Goal: Task Accomplishment & Management: Use online tool/utility

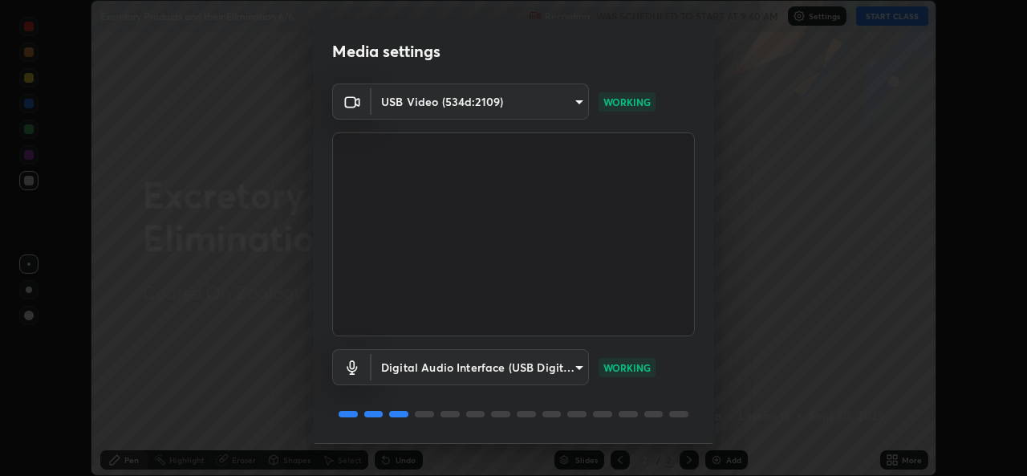
scroll to position [50, 0]
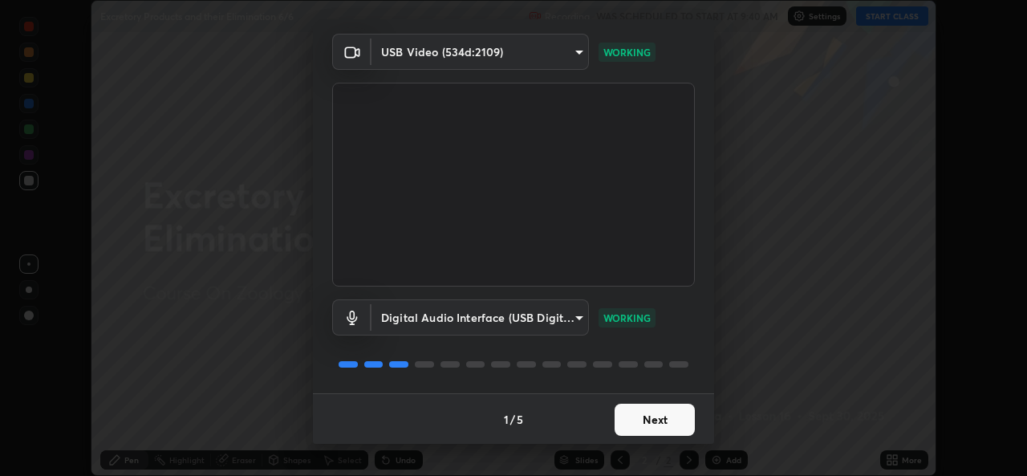
click at [636, 432] on button "Next" at bounding box center [654, 419] width 80 height 32
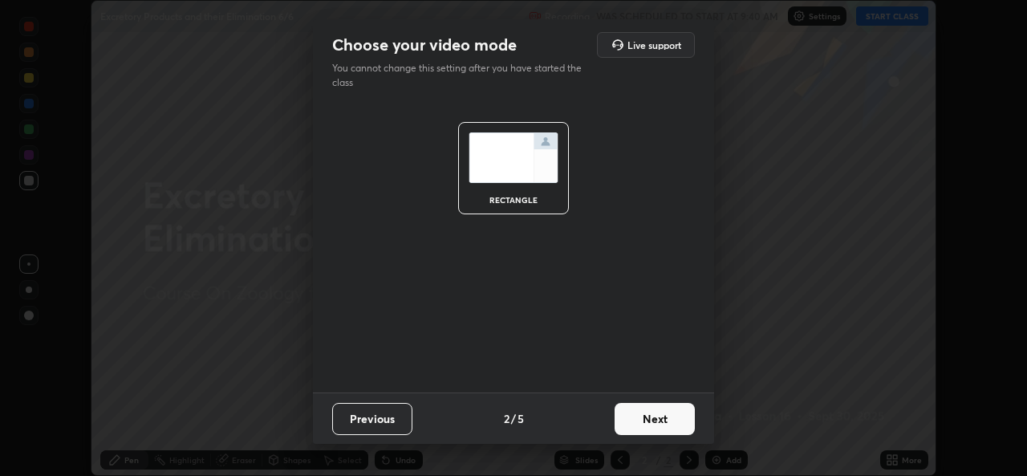
click at [649, 421] on button "Next" at bounding box center [654, 419] width 80 height 32
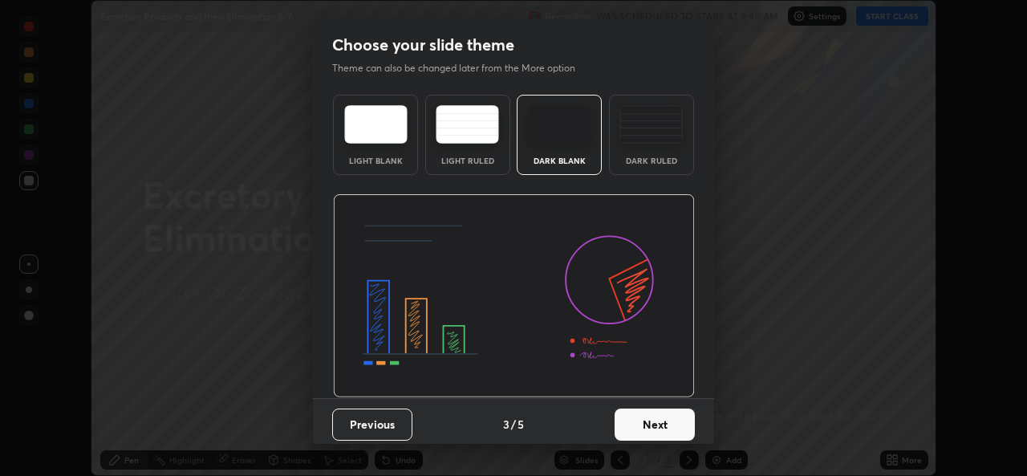
click at [650, 431] on button "Next" at bounding box center [654, 424] width 80 height 32
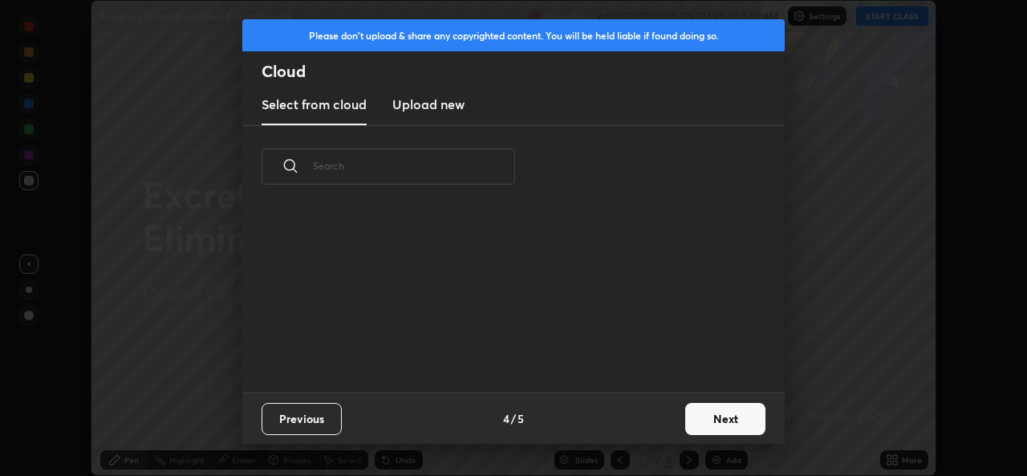
click at [703, 416] on button "Next" at bounding box center [725, 419] width 80 height 32
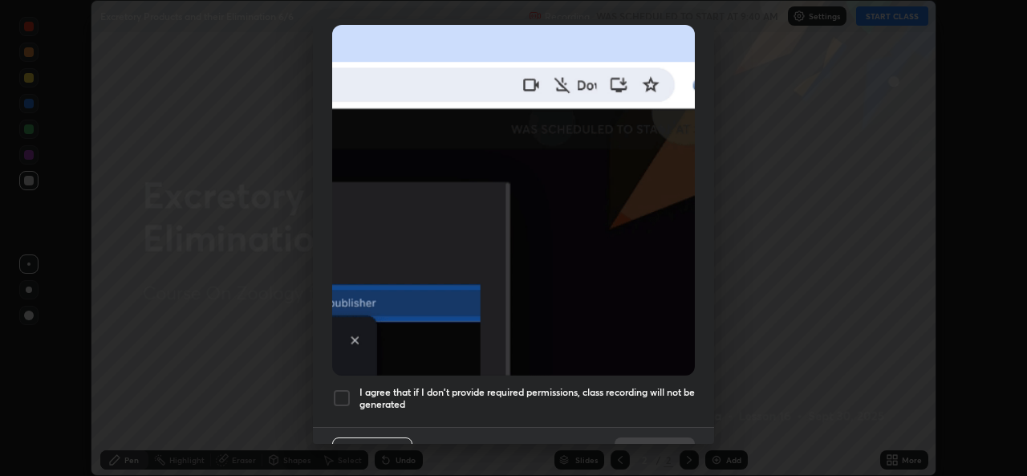
scroll to position [377, 0]
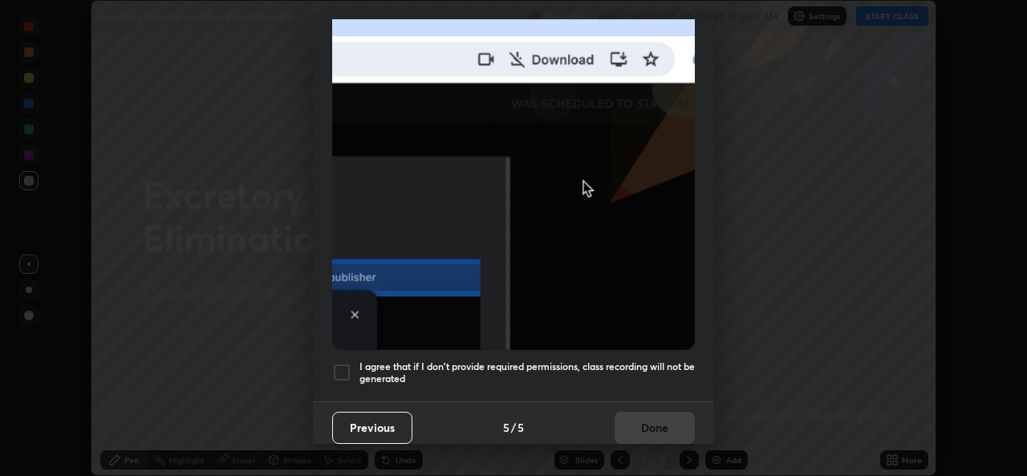
click at [581, 370] on h5 "I agree that if I don't provide required permissions, class recording will not …" at bounding box center [526, 372] width 335 height 25
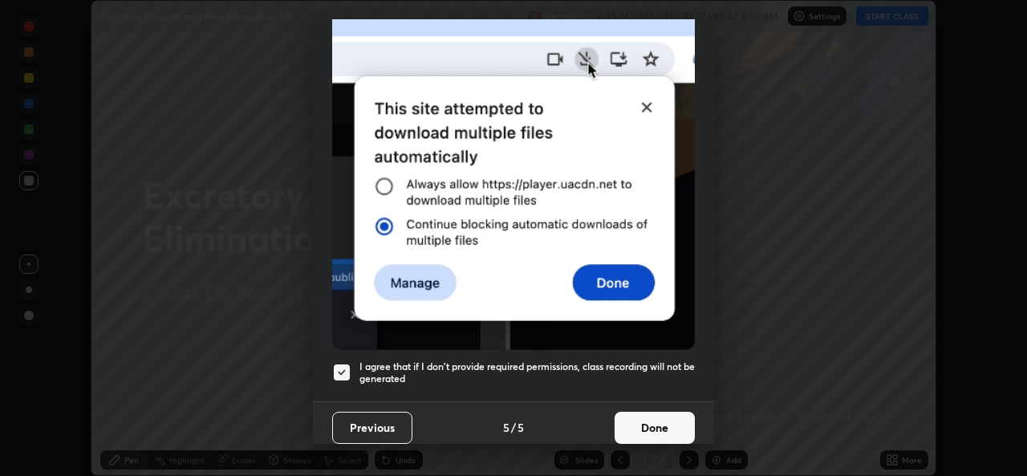
click at [636, 416] on button "Done" at bounding box center [654, 427] width 80 height 32
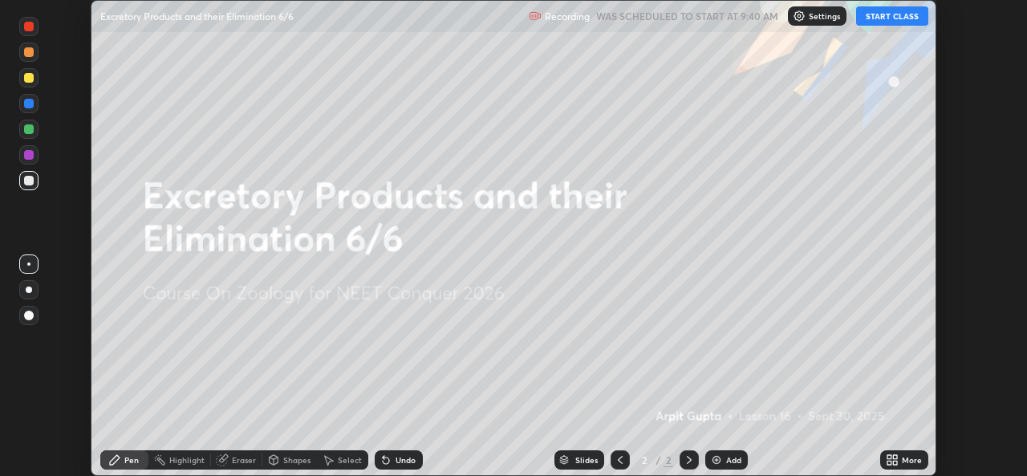
click at [891, 14] on button "START CLASS" at bounding box center [892, 15] width 72 height 19
click at [890, 458] on icon at bounding box center [889, 457] width 4 height 4
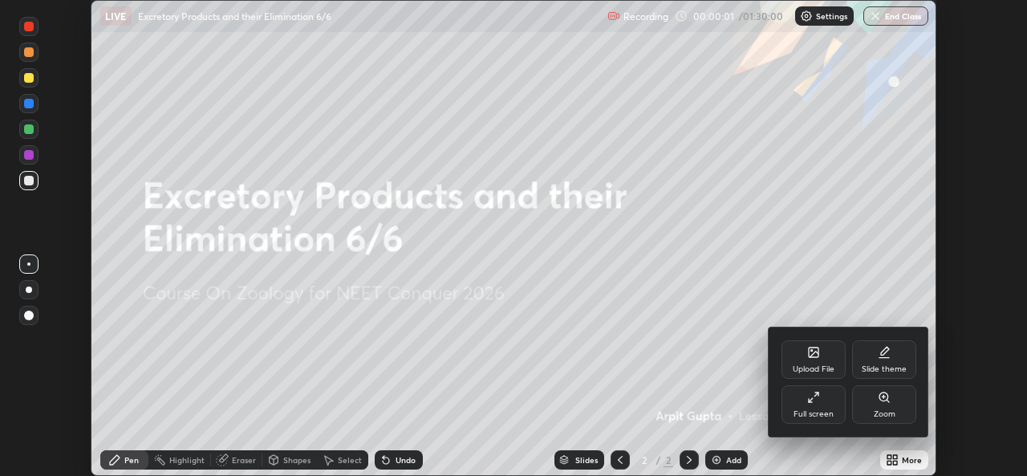
click at [813, 367] on div "Upload File" at bounding box center [813, 369] width 42 height 8
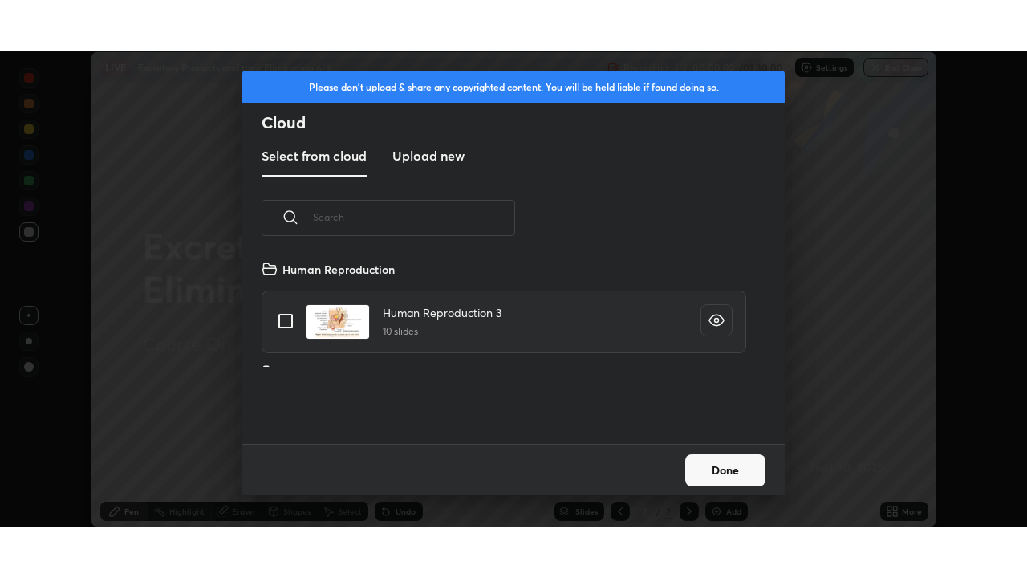
scroll to position [184, 515]
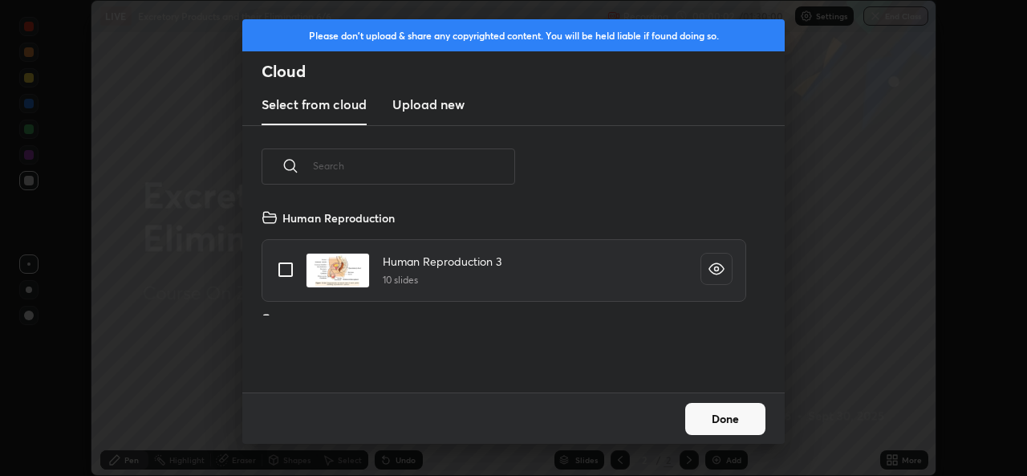
click at [434, 103] on h3 "Upload new" at bounding box center [428, 104] width 72 height 19
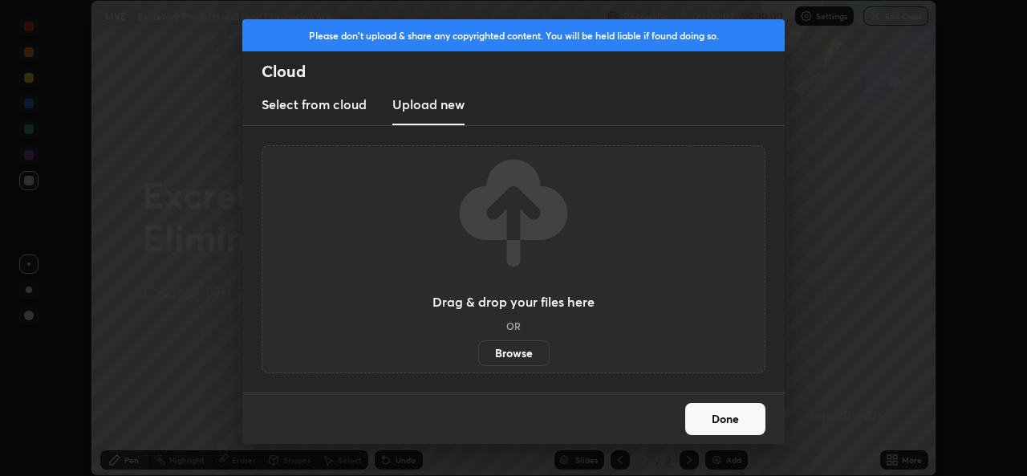
click at [513, 352] on label "Browse" at bounding box center [513, 353] width 71 height 26
click at [478, 352] on input "Browse" at bounding box center [478, 353] width 0 height 26
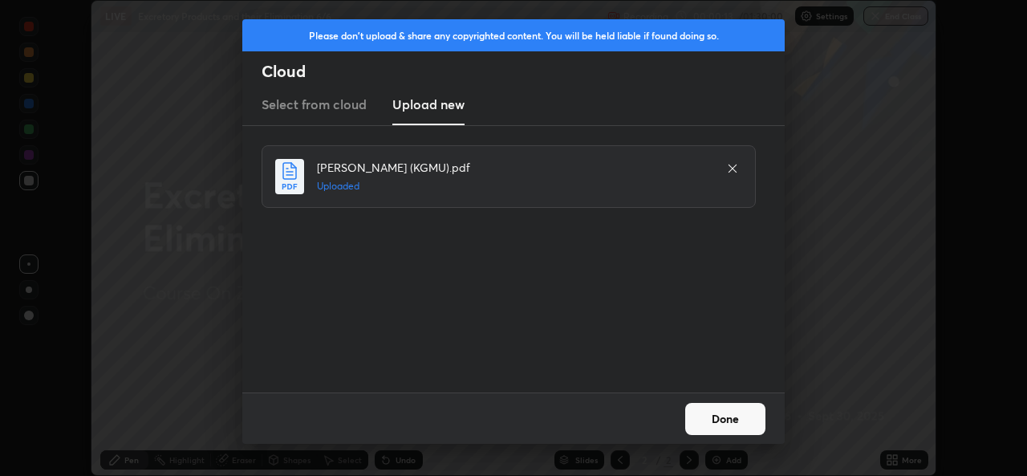
click at [743, 421] on button "Done" at bounding box center [725, 419] width 80 height 32
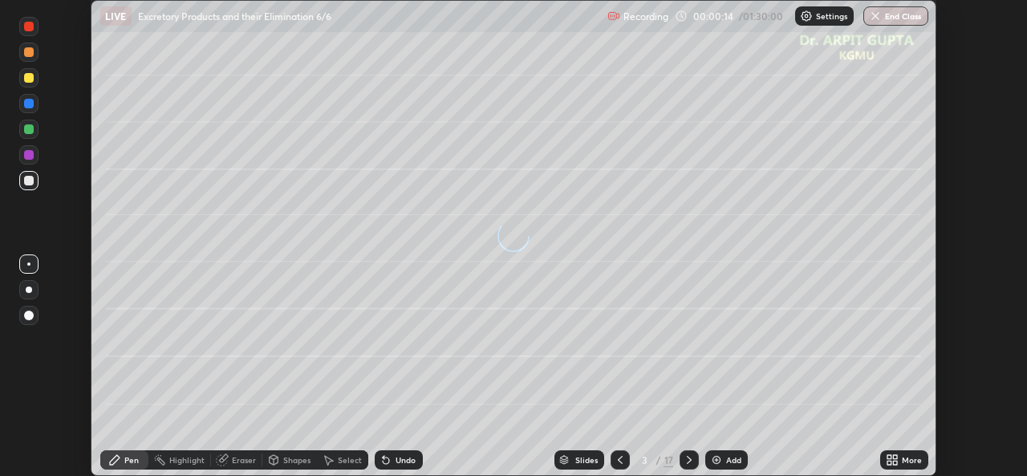
click at [619, 461] on icon at bounding box center [620, 460] width 5 height 8
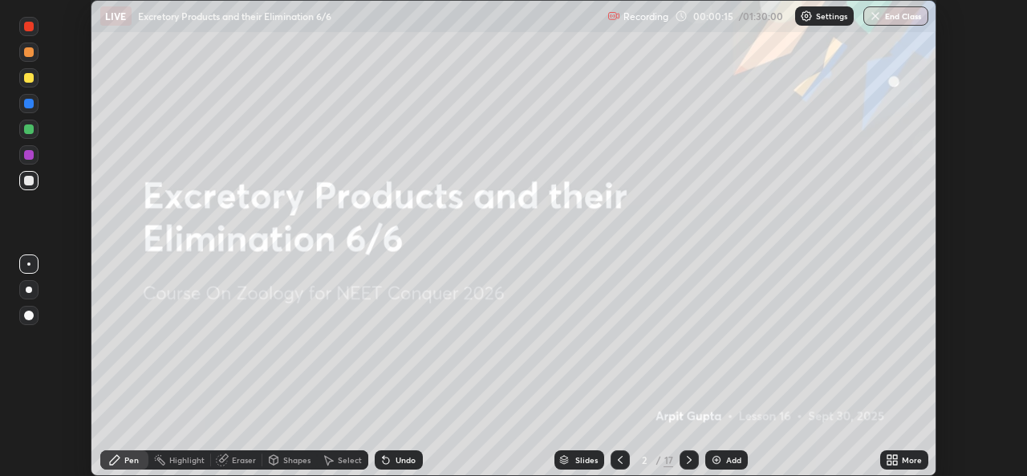
click at [893, 461] on icon at bounding box center [895, 462] width 4 height 4
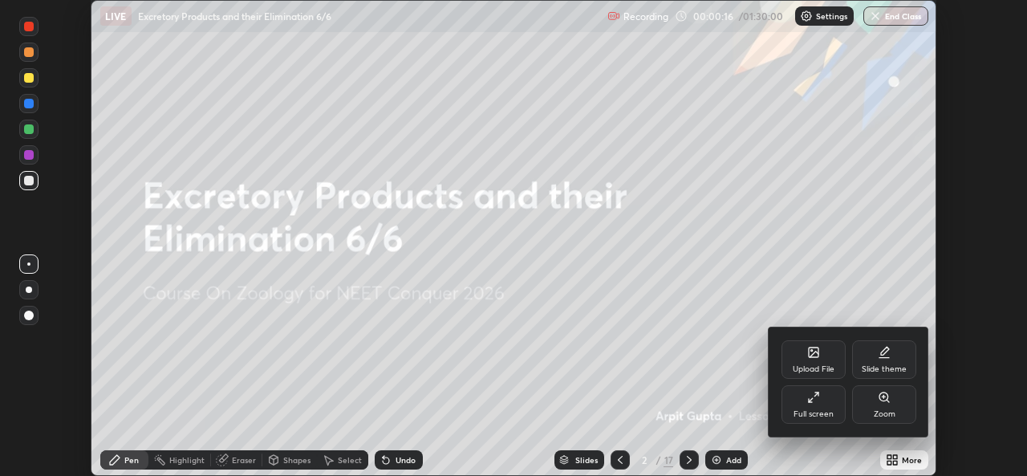
click at [815, 413] on div "Full screen" at bounding box center [813, 414] width 40 height 8
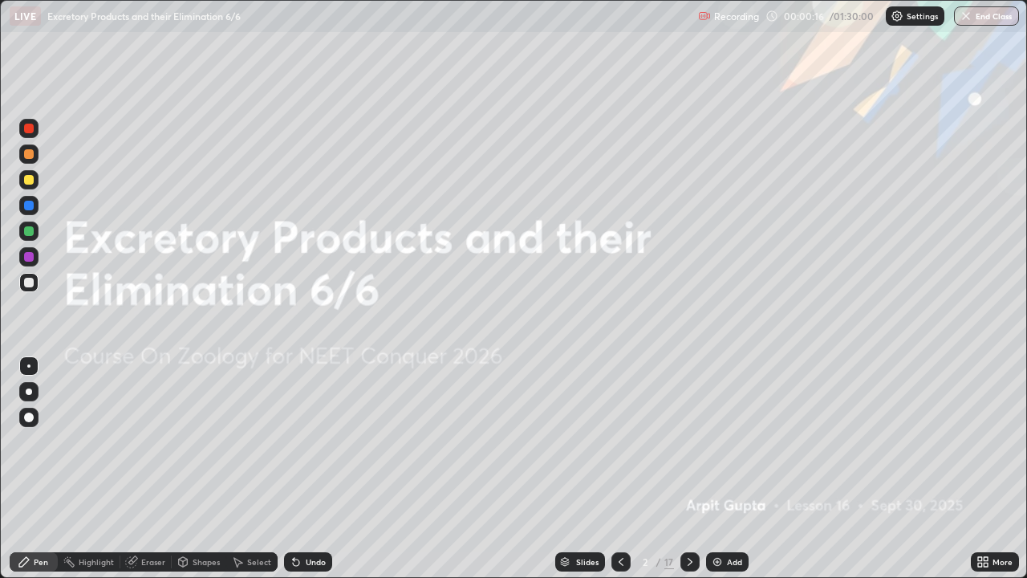
scroll to position [578, 1027]
click at [683, 475] on icon at bounding box center [689, 561] width 13 height 13
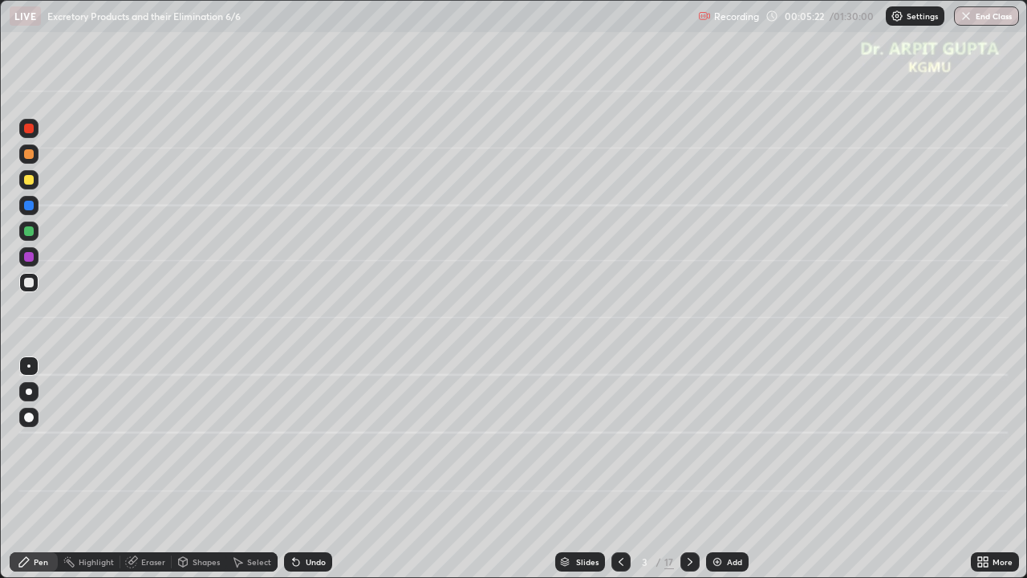
click at [29, 176] on div at bounding box center [29, 180] width 10 height 10
click at [27, 391] on div at bounding box center [29, 391] width 6 height 6
click at [300, 475] on div "Undo" at bounding box center [308, 561] width 48 height 19
click at [22, 233] on div at bounding box center [28, 230] width 19 height 19
click at [27, 277] on div at bounding box center [28, 282] width 19 height 19
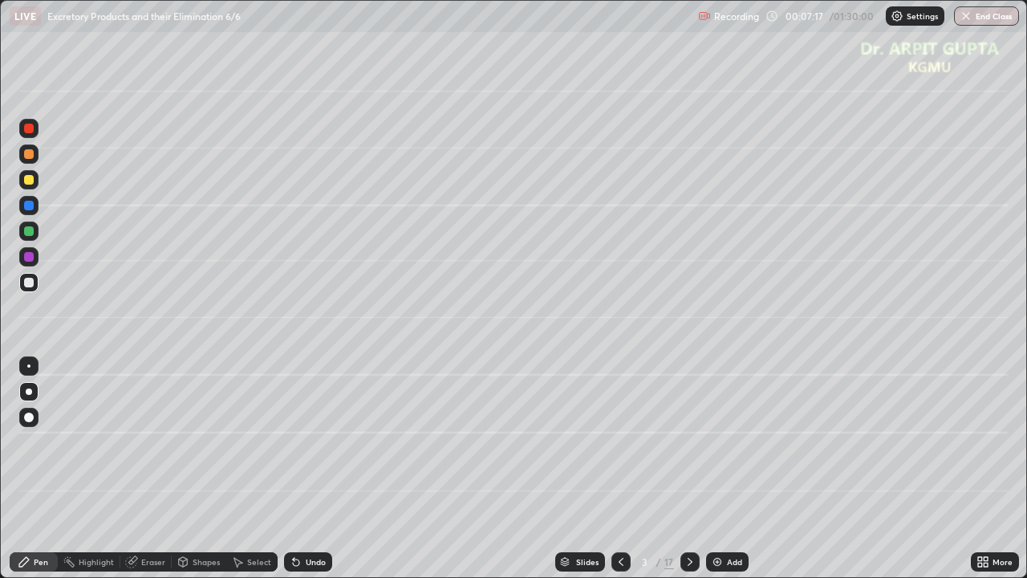
click at [27, 188] on div at bounding box center [28, 179] width 19 height 19
click at [26, 234] on div at bounding box center [29, 231] width 10 height 10
click at [30, 285] on div at bounding box center [29, 283] width 10 height 10
click at [158, 475] on div "Eraser" at bounding box center [153, 561] width 24 height 8
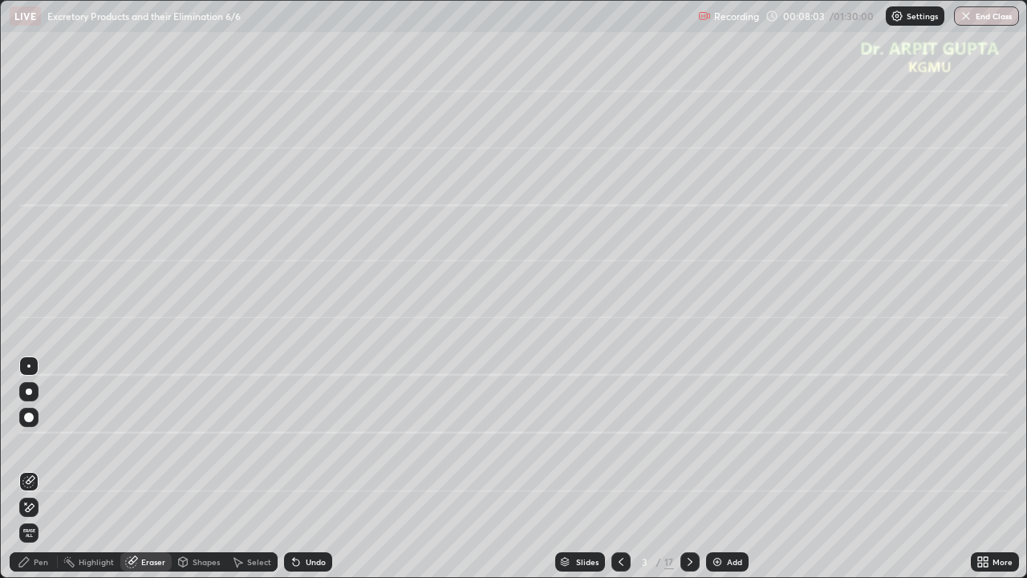
click at [37, 475] on div "Pen" at bounding box center [34, 561] width 48 height 19
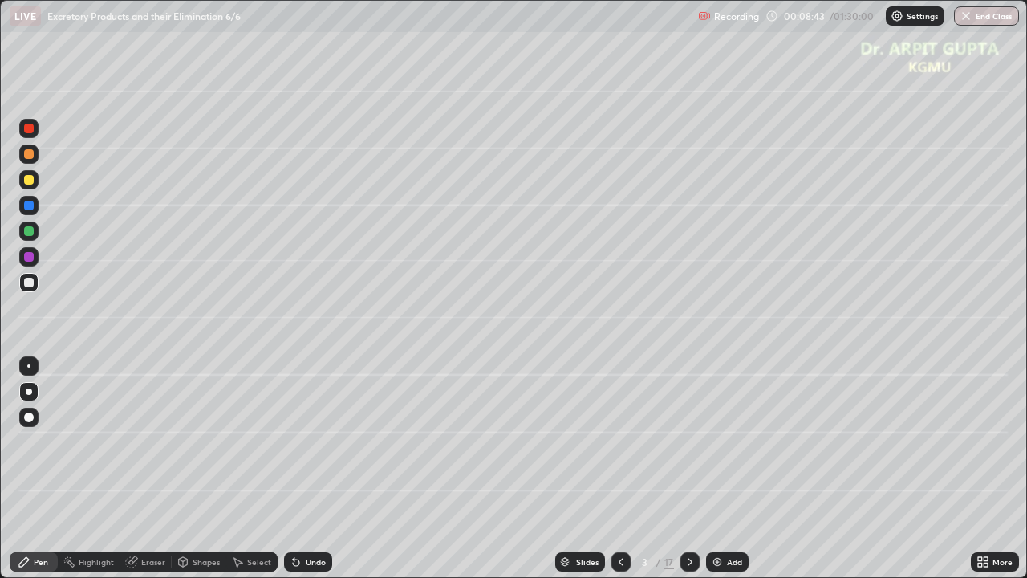
click at [32, 233] on div at bounding box center [29, 231] width 10 height 10
click at [308, 475] on div "Undo" at bounding box center [316, 561] width 20 height 8
click at [306, 475] on div "Undo" at bounding box center [316, 561] width 20 height 8
click at [26, 286] on div at bounding box center [29, 283] width 10 height 10
click at [302, 475] on div "Undo" at bounding box center [308, 561] width 48 height 19
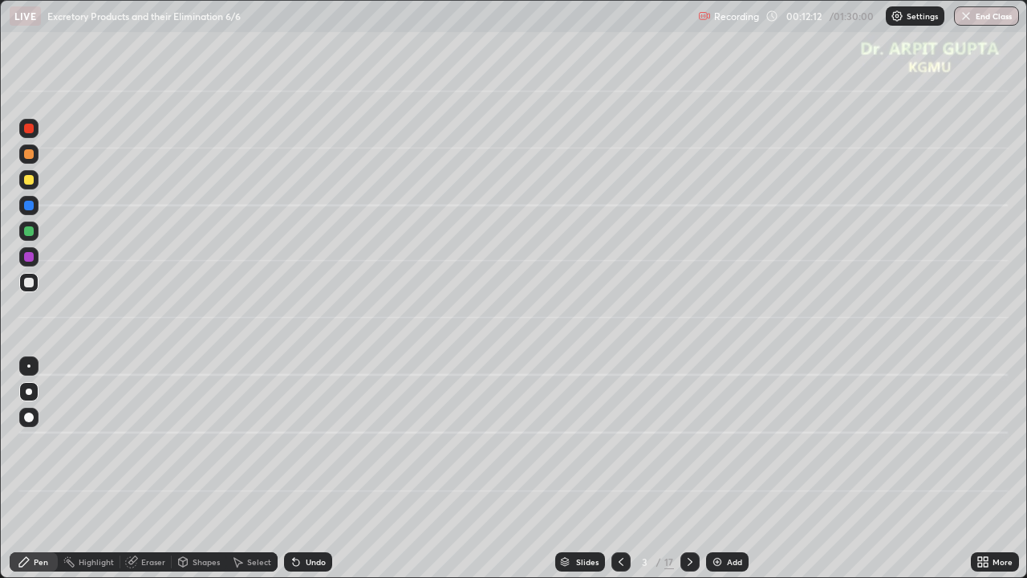
click at [301, 475] on div "Undo" at bounding box center [308, 561] width 48 height 19
click at [153, 475] on div "Eraser" at bounding box center [153, 561] width 24 height 8
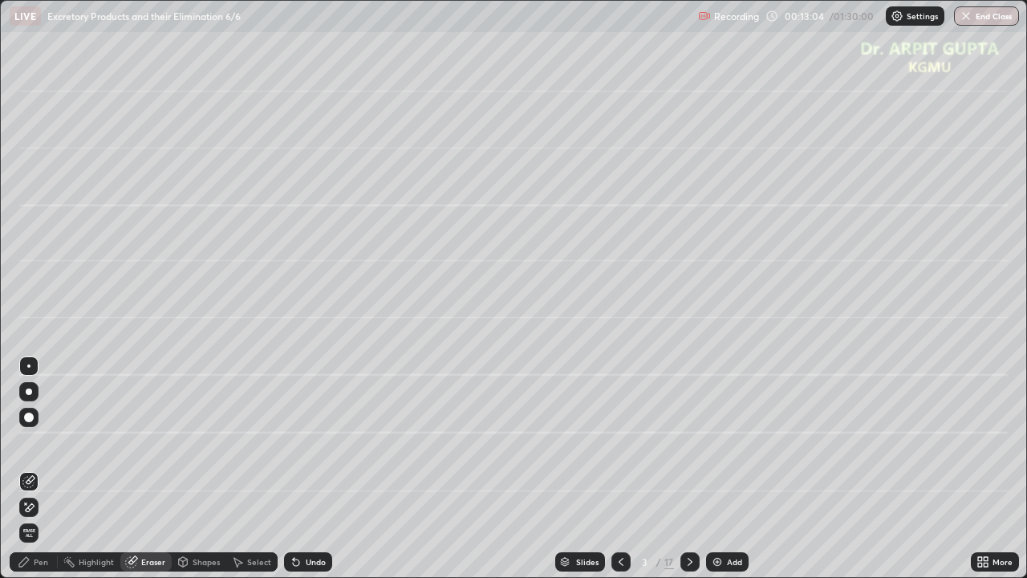
click at [37, 475] on div "Pen" at bounding box center [41, 561] width 14 height 8
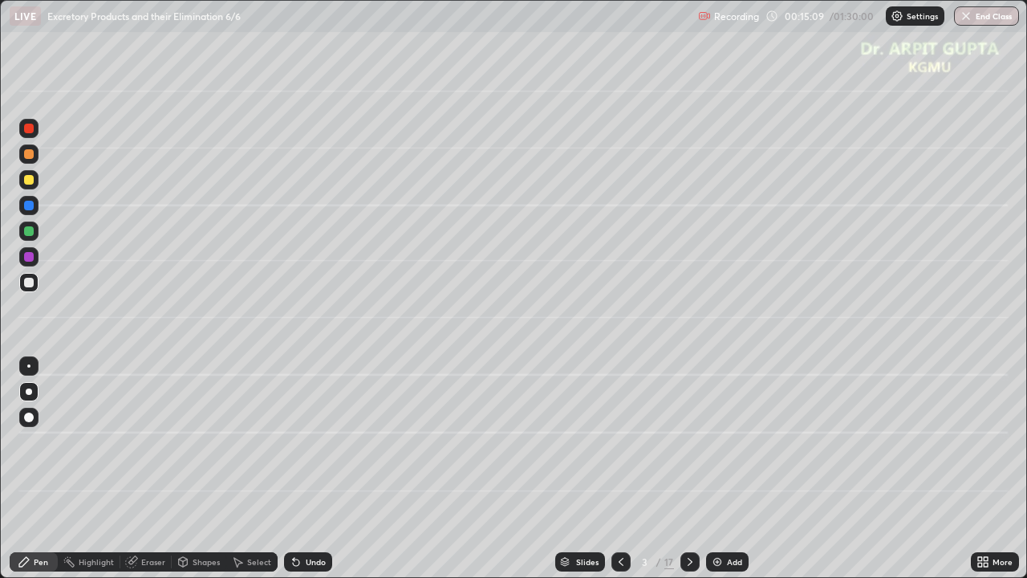
click at [28, 184] on div at bounding box center [28, 179] width 19 height 19
click at [690, 475] on icon at bounding box center [689, 561] width 13 height 13
click at [30, 233] on div at bounding box center [29, 231] width 10 height 10
click at [619, 475] on icon at bounding box center [620, 561] width 5 height 8
click at [690, 475] on icon at bounding box center [689, 561] width 13 height 13
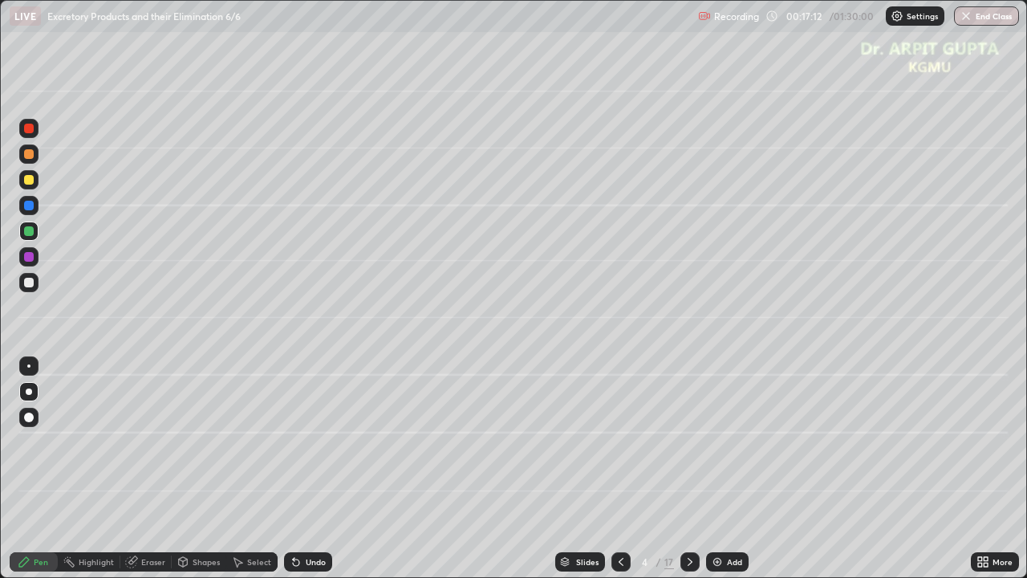
click at [34, 285] on div at bounding box center [28, 282] width 19 height 19
click at [290, 475] on icon at bounding box center [296, 561] width 13 height 13
click at [294, 475] on icon at bounding box center [296, 562] width 6 height 6
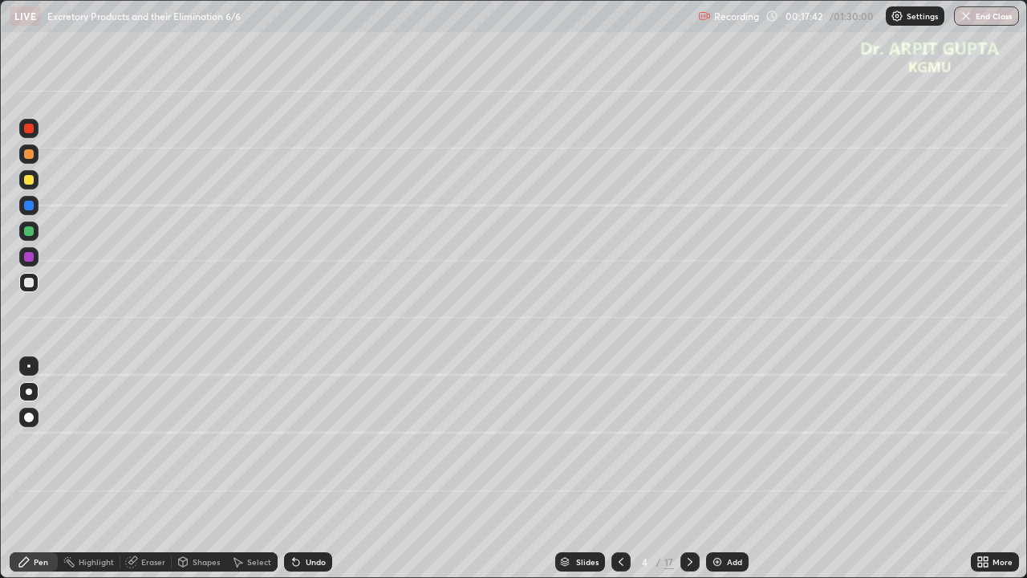
click at [294, 475] on icon at bounding box center [296, 562] width 6 height 6
click at [300, 475] on icon at bounding box center [296, 561] width 13 height 13
click at [302, 475] on div "Undo" at bounding box center [308, 561] width 48 height 19
click at [24, 231] on div at bounding box center [29, 231] width 10 height 10
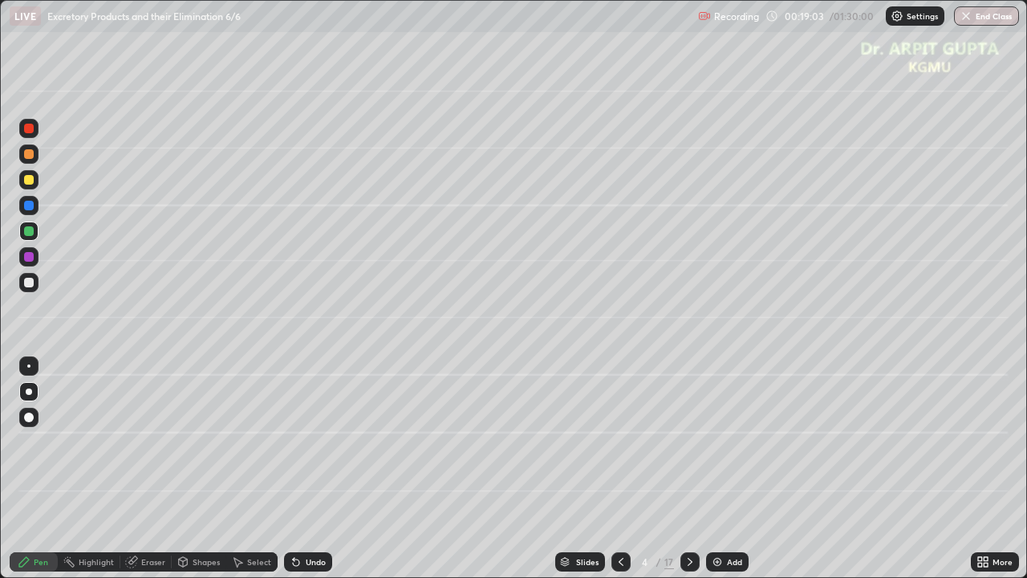
click at [298, 475] on icon at bounding box center [296, 561] width 13 height 13
click at [29, 282] on div at bounding box center [29, 283] width 10 height 10
click at [317, 475] on div "Undo" at bounding box center [316, 561] width 20 height 8
click at [319, 475] on div "Undo" at bounding box center [316, 561] width 20 height 8
click at [295, 475] on icon at bounding box center [296, 562] width 6 height 6
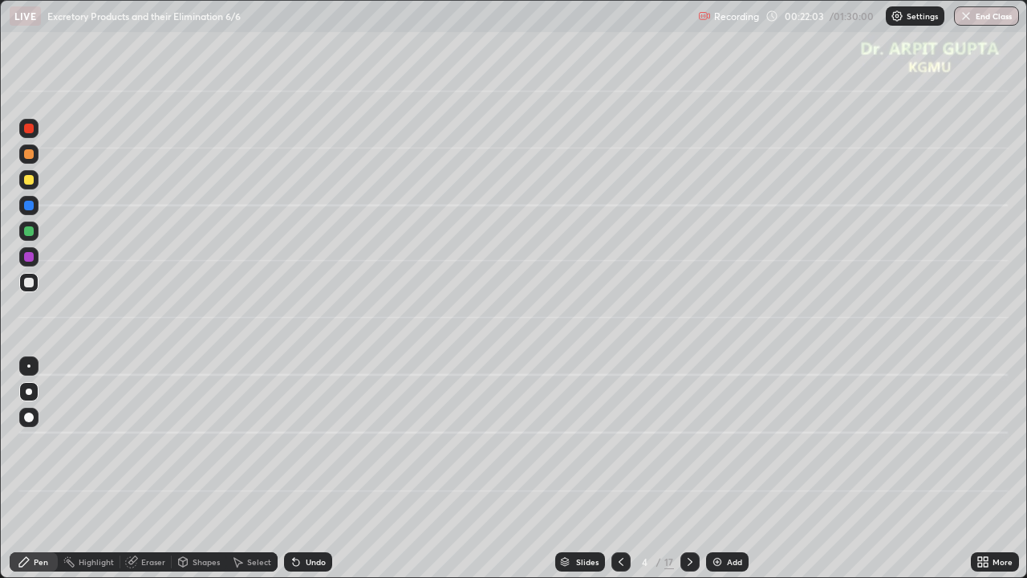
click at [290, 475] on div "Undo" at bounding box center [308, 561] width 48 height 19
click at [297, 475] on icon at bounding box center [296, 561] width 13 height 13
click at [301, 475] on div "Undo" at bounding box center [308, 561] width 48 height 19
click at [622, 475] on icon at bounding box center [620, 561] width 13 height 13
click at [687, 475] on div at bounding box center [689, 561] width 19 height 32
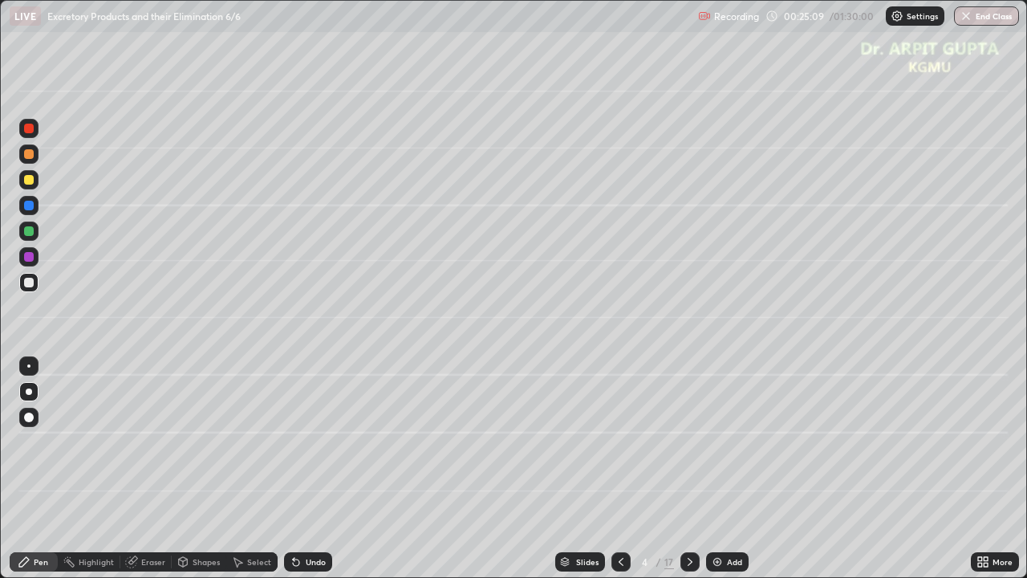
click at [308, 475] on div "Undo" at bounding box center [316, 561] width 20 height 8
click at [310, 475] on div "Undo" at bounding box center [316, 561] width 20 height 8
click at [310, 475] on div "Undo" at bounding box center [308, 561] width 48 height 19
click at [626, 475] on div at bounding box center [620, 561] width 19 height 19
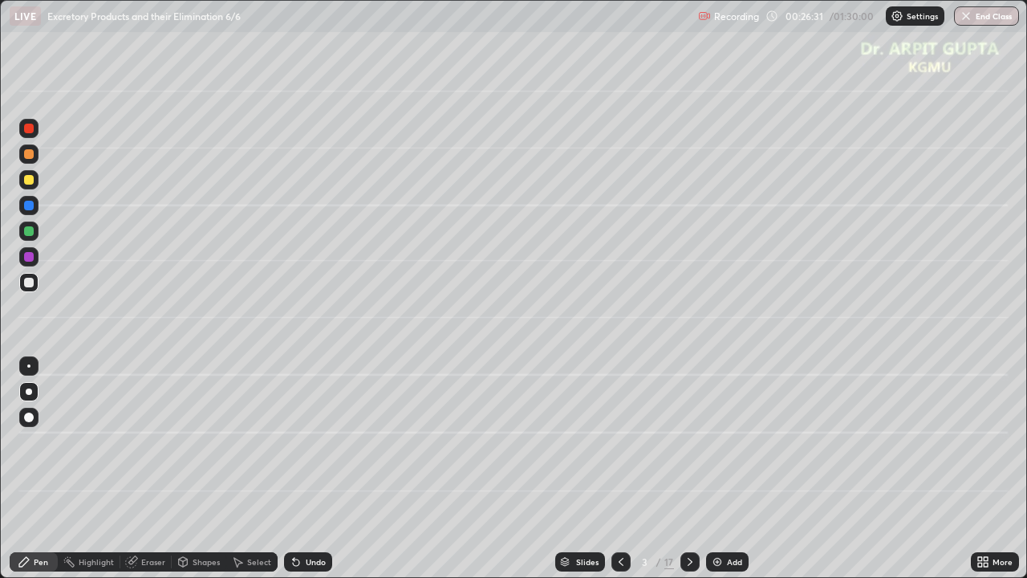
click at [688, 475] on icon at bounding box center [689, 561] width 5 height 8
click at [619, 475] on icon at bounding box center [620, 561] width 13 height 13
click at [688, 475] on icon at bounding box center [689, 561] width 13 height 13
click at [622, 475] on icon at bounding box center [620, 561] width 13 height 13
click at [691, 475] on icon at bounding box center [689, 561] width 13 height 13
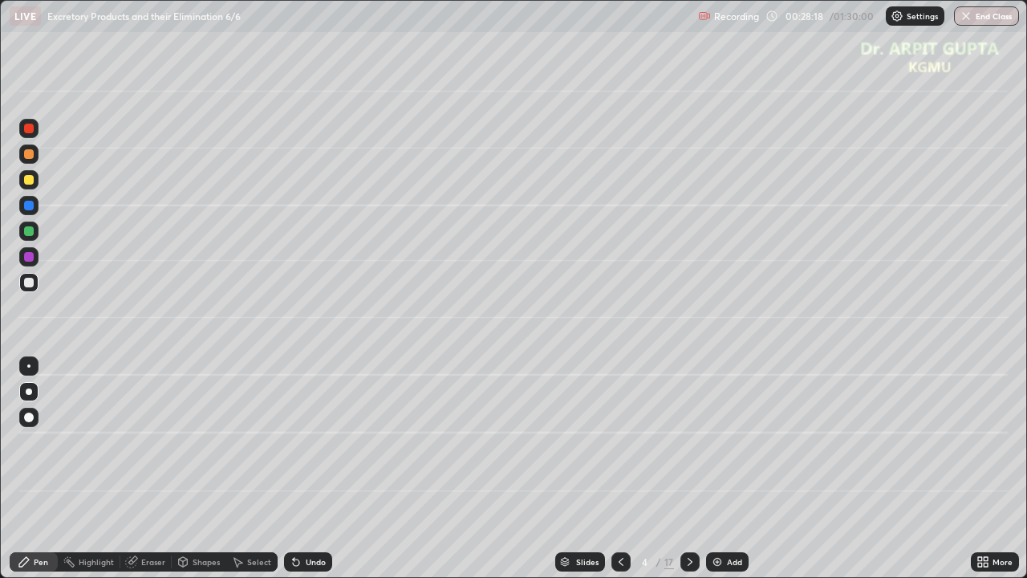
click at [314, 475] on div "Undo" at bounding box center [308, 561] width 48 height 19
click at [316, 475] on div "Undo" at bounding box center [316, 561] width 20 height 8
click at [619, 475] on icon at bounding box center [620, 561] width 5 height 8
click at [304, 475] on div "Undo" at bounding box center [308, 561] width 48 height 19
click at [308, 475] on div "Undo" at bounding box center [316, 561] width 20 height 8
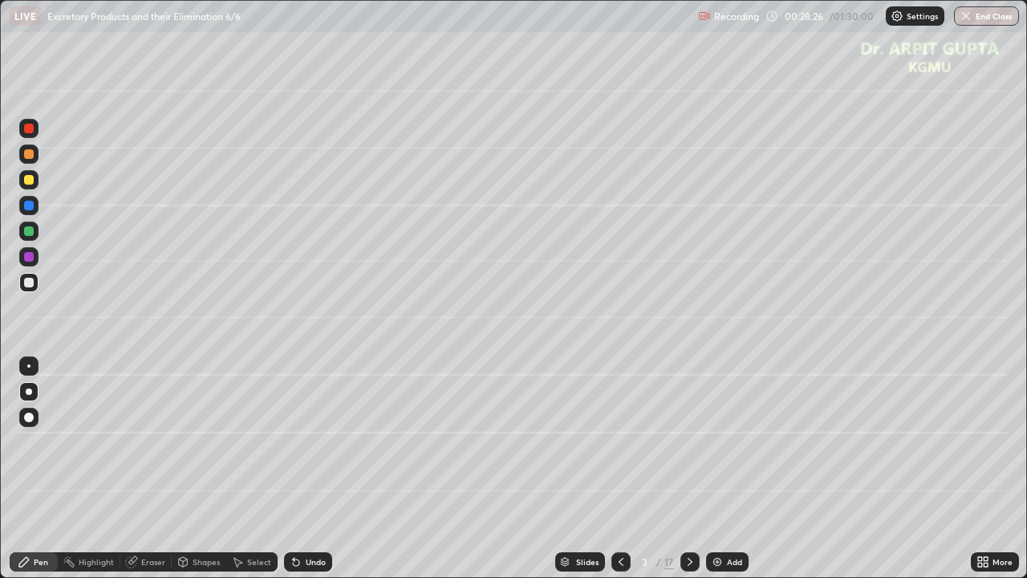
click at [688, 475] on icon at bounding box center [689, 561] width 13 height 13
click at [690, 475] on icon at bounding box center [689, 561] width 13 height 13
click at [30, 180] on div at bounding box center [29, 180] width 10 height 10
click at [32, 234] on div at bounding box center [29, 231] width 10 height 10
click at [298, 475] on icon at bounding box center [296, 561] width 13 height 13
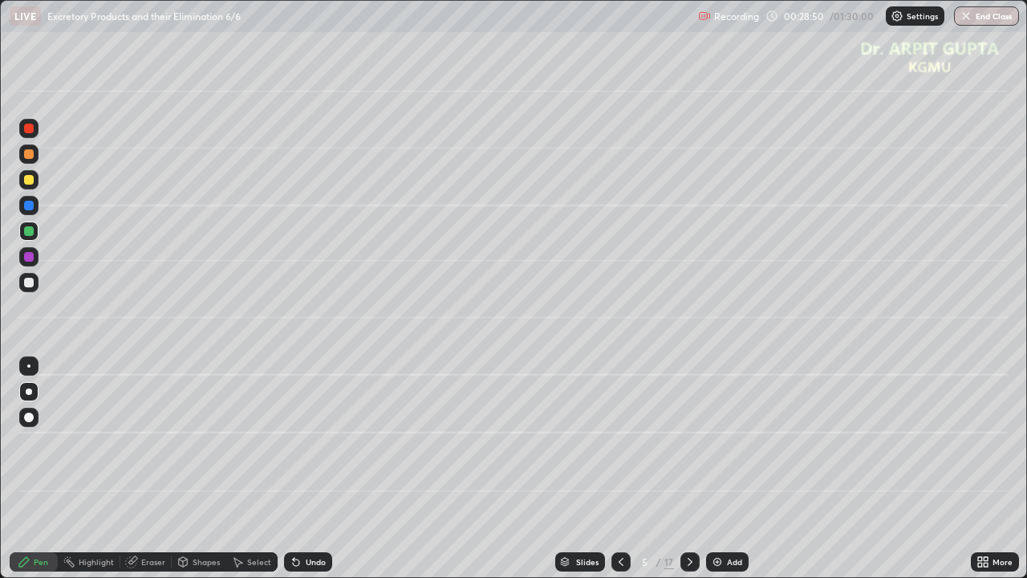
click at [316, 475] on div "Undo" at bounding box center [308, 561] width 48 height 19
click at [312, 475] on div "Undo" at bounding box center [316, 561] width 20 height 8
click at [164, 475] on div "Eraser" at bounding box center [145, 561] width 51 height 19
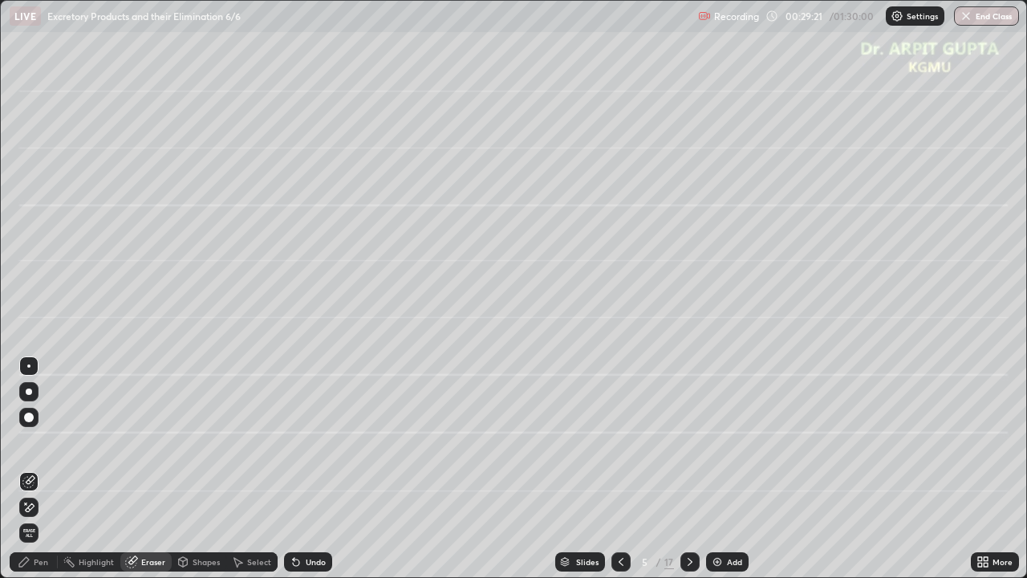
click at [43, 475] on div "Pen" at bounding box center [41, 561] width 14 height 8
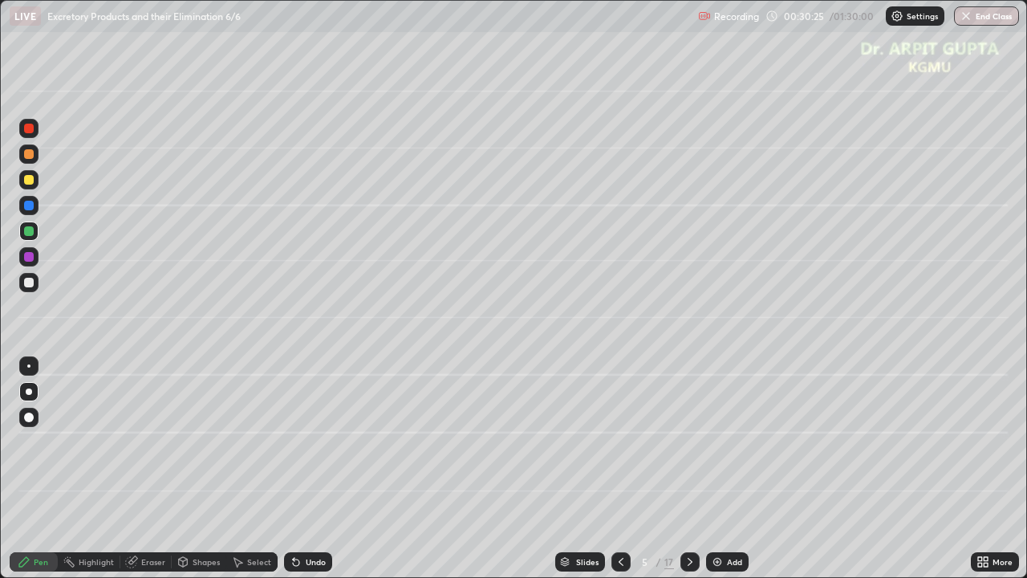
click at [622, 475] on icon at bounding box center [620, 561] width 13 height 13
click at [618, 475] on icon at bounding box center [620, 561] width 13 height 13
click at [687, 475] on icon at bounding box center [689, 561] width 5 height 8
click at [688, 475] on icon at bounding box center [689, 561] width 13 height 13
click at [691, 475] on icon at bounding box center [689, 561] width 13 height 13
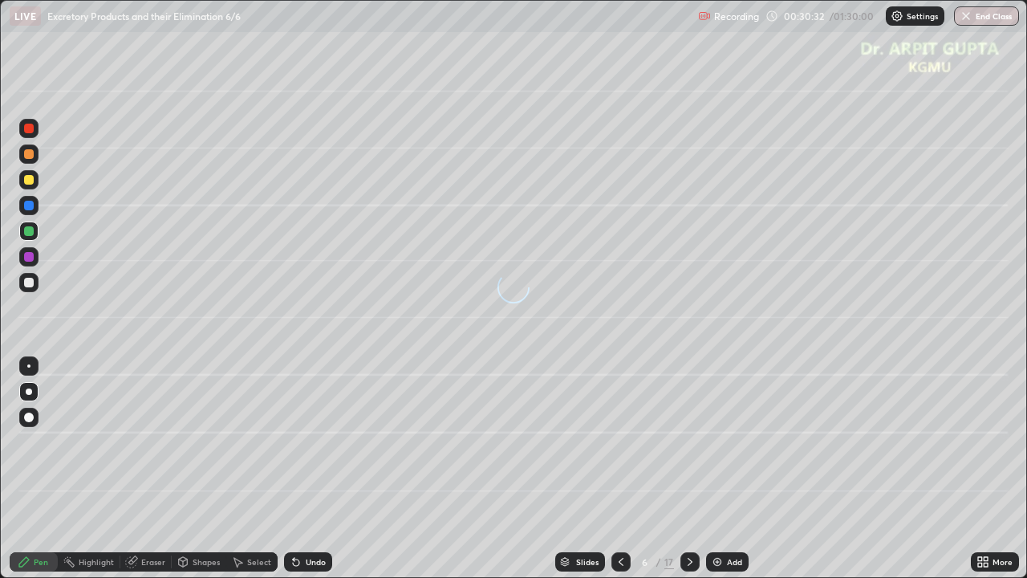
click at [35, 179] on div at bounding box center [28, 179] width 19 height 19
click at [29, 282] on div at bounding box center [29, 283] width 10 height 10
click at [25, 370] on div at bounding box center [28, 365] width 19 height 19
click at [27, 387] on div at bounding box center [28, 391] width 19 height 19
click at [625, 475] on icon at bounding box center [620, 561] width 13 height 13
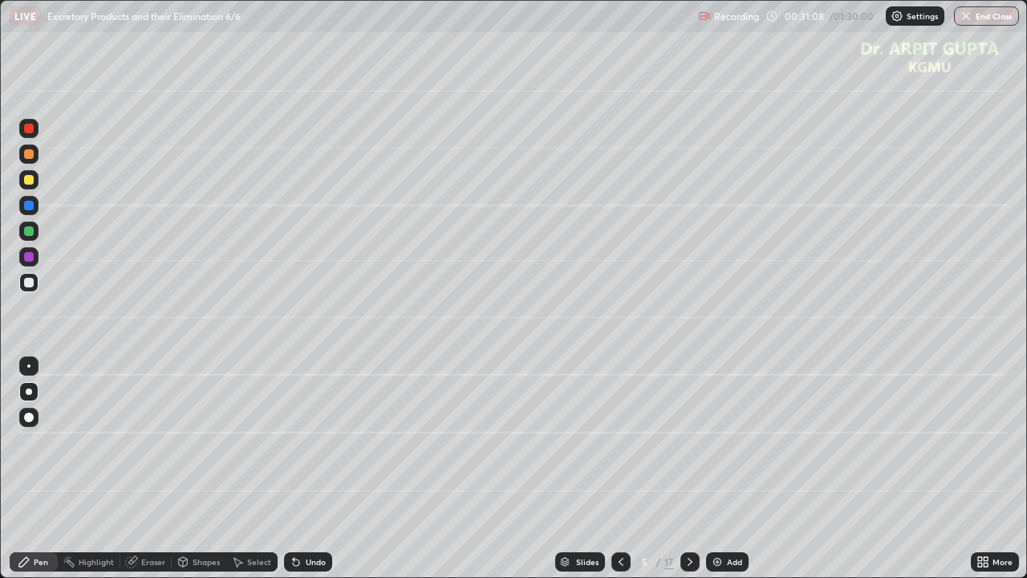
click at [619, 475] on icon at bounding box center [620, 561] width 5 height 8
click at [622, 475] on icon at bounding box center [620, 561] width 13 height 13
click at [696, 475] on div at bounding box center [689, 561] width 19 height 19
click at [687, 475] on icon at bounding box center [689, 561] width 13 height 13
click at [688, 475] on icon at bounding box center [689, 561] width 5 height 8
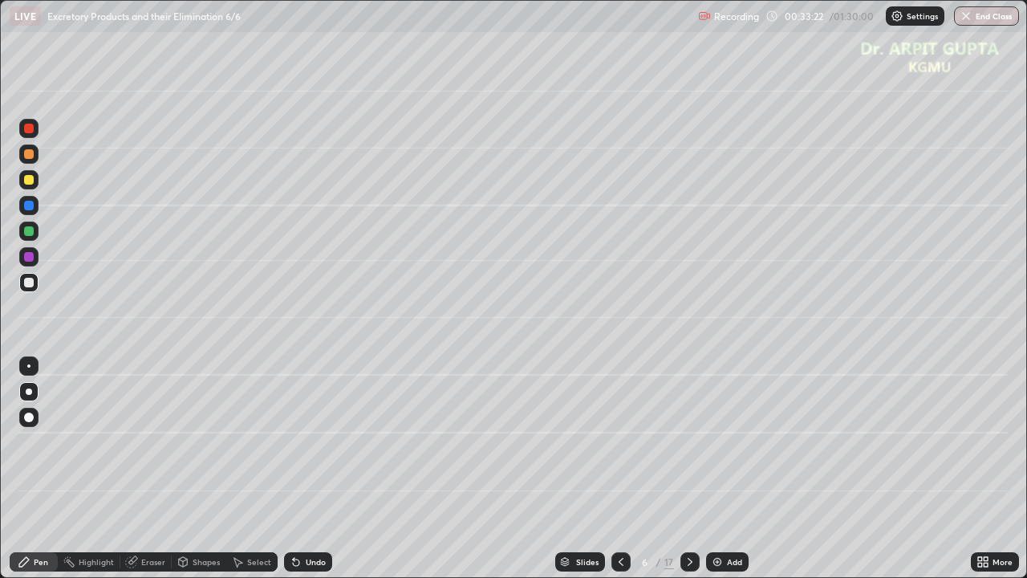
click at [32, 229] on div at bounding box center [29, 231] width 10 height 10
click at [33, 288] on div at bounding box center [28, 282] width 19 height 19
click at [299, 475] on icon at bounding box center [296, 561] width 13 height 13
click at [623, 475] on icon at bounding box center [620, 561] width 13 height 13
click at [624, 475] on icon at bounding box center [620, 561] width 13 height 13
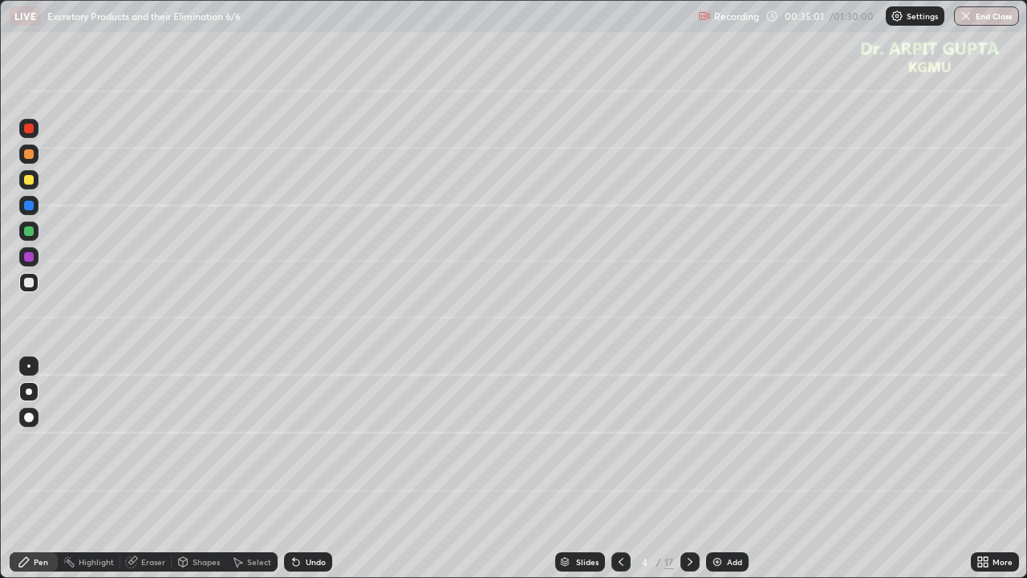
click at [693, 475] on icon at bounding box center [689, 561] width 13 height 13
click at [691, 475] on icon at bounding box center [689, 561] width 13 height 13
click at [31, 255] on div at bounding box center [29, 257] width 10 height 10
click at [26, 282] on div at bounding box center [29, 283] width 10 height 10
click at [30, 231] on div at bounding box center [29, 231] width 10 height 10
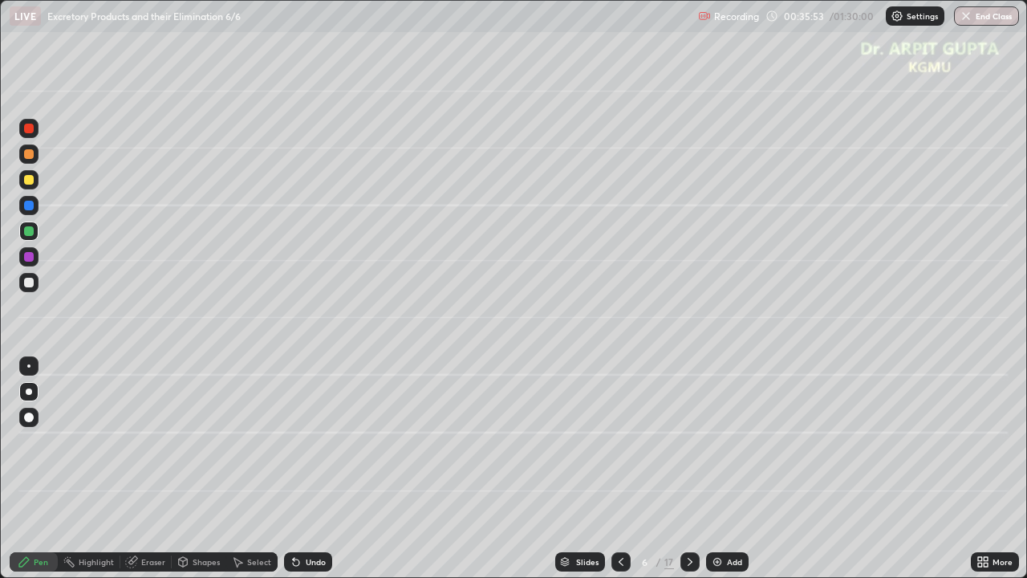
click at [34, 184] on div at bounding box center [28, 179] width 19 height 19
click at [161, 475] on div "Eraser" at bounding box center [153, 561] width 24 height 8
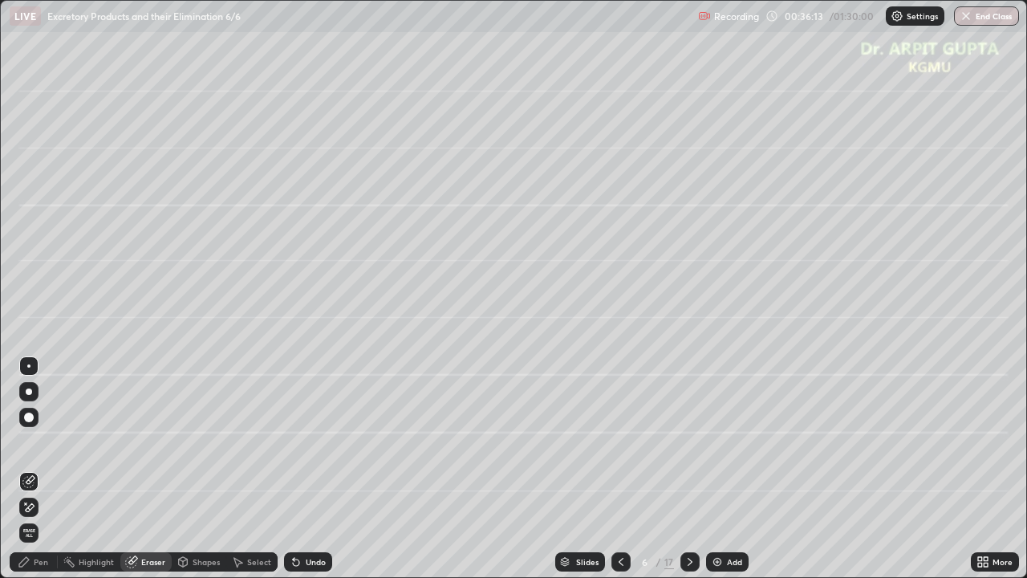
click at [52, 475] on div "Pen" at bounding box center [34, 561] width 48 height 19
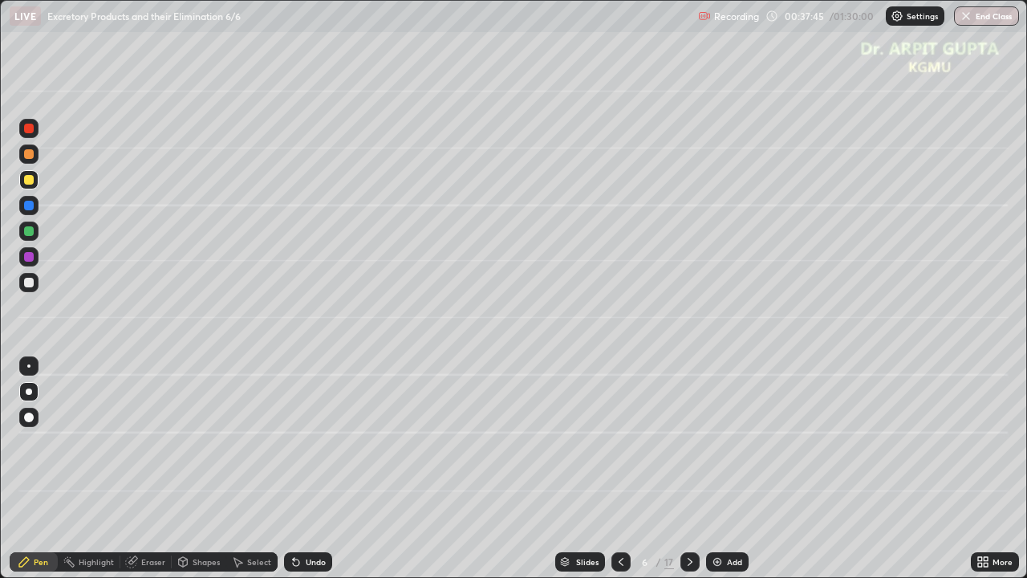
click at [619, 475] on icon at bounding box center [620, 561] width 5 height 8
click at [688, 475] on icon at bounding box center [689, 561] width 13 height 13
click at [687, 475] on div at bounding box center [689, 561] width 19 height 19
click at [617, 475] on icon at bounding box center [620, 561] width 13 height 13
click at [683, 475] on icon at bounding box center [689, 561] width 13 height 13
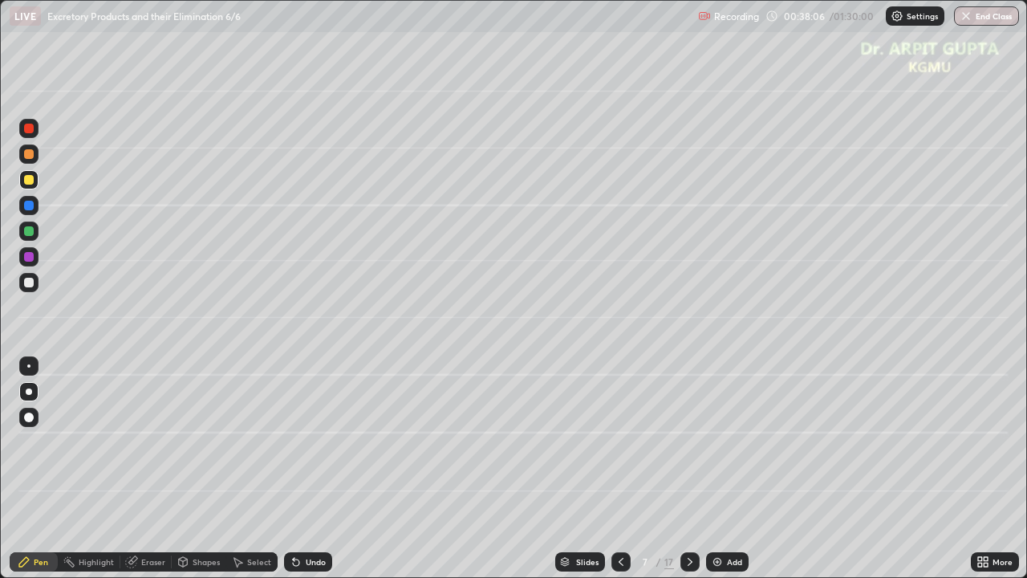
click at [30, 159] on div at bounding box center [28, 153] width 19 height 19
click at [28, 287] on div at bounding box center [28, 282] width 19 height 19
click at [304, 475] on div "Undo" at bounding box center [308, 561] width 48 height 19
click at [302, 475] on div "Undo" at bounding box center [308, 561] width 48 height 19
click at [34, 153] on div at bounding box center [28, 153] width 19 height 19
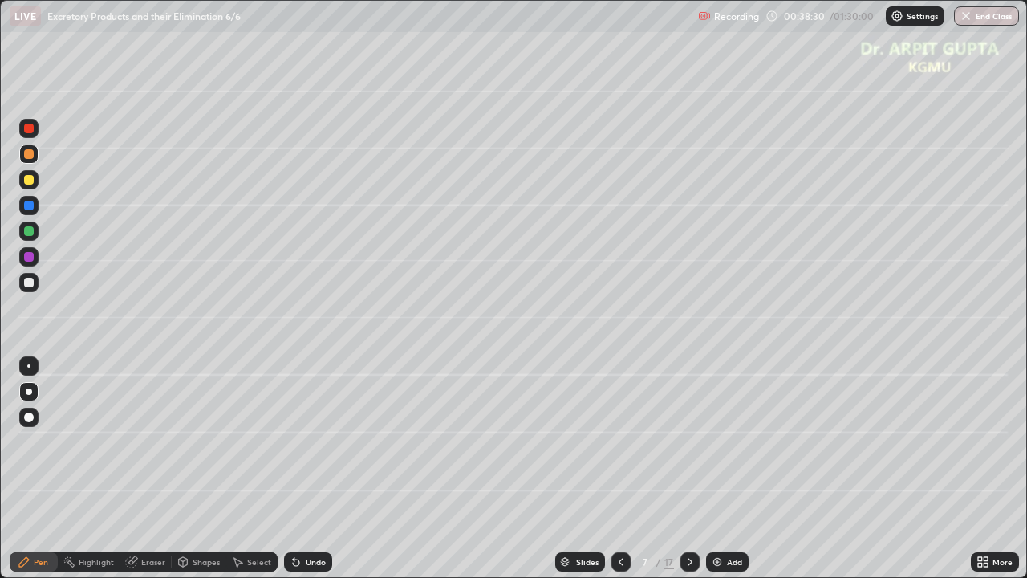
click at [33, 184] on div at bounding box center [28, 179] width 19 height 19
click at [30, 286] on div at bounding box center [29, 283] width 10 height 10
click at [302, 475] on div "Undo" at bounding box center [308, 561] width 48 height 19
click at [306, 475] on div "Undo" at bounding box center [316, 561] width 20 height 8
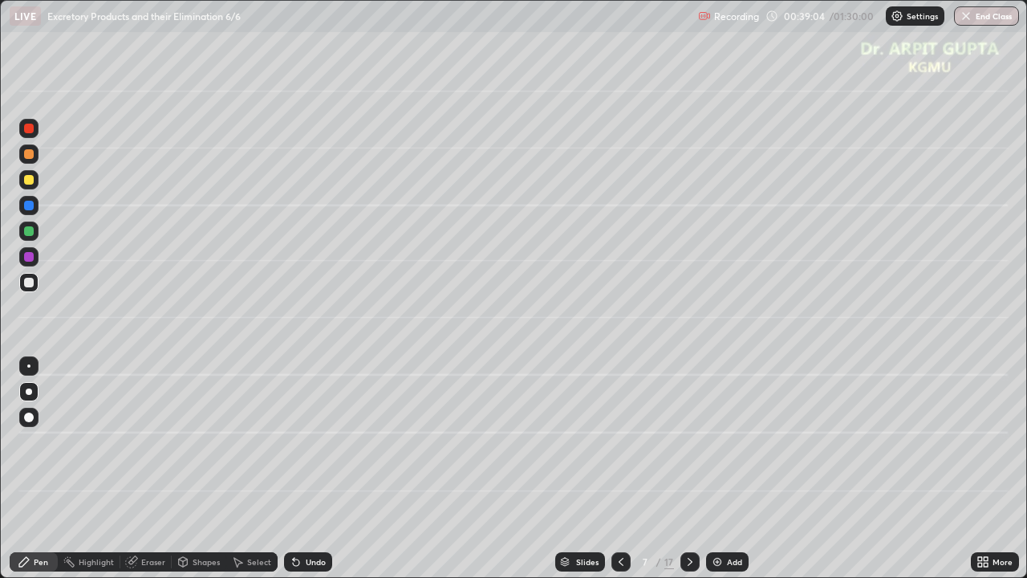
click at [306, 475] on div "Undo" at bounding box center [308, 561] width 48 height 19
click at [27, 156] on div at bounding box center [29, 154] width 10 height 10
click at [26, 233] on div at bounding box center [29, 231] width 10 height 10
click at [30, 181] on div at bounding box center [29, 180] width 10 height 10
click at [27, 154] on div at bounding box center [29, 154] width 10 height 10
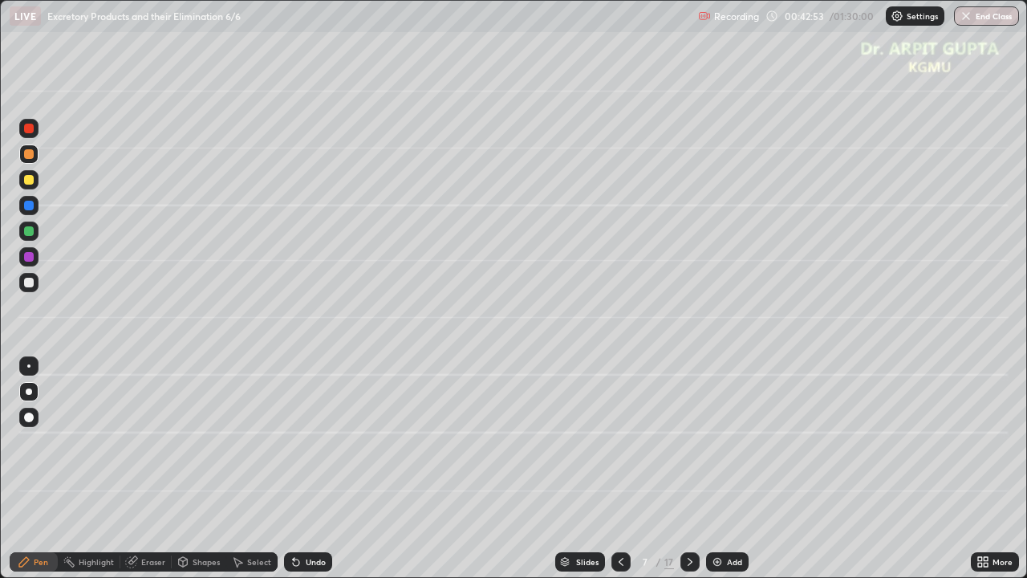
click at [315, 475] on div "Undo" at bounding box center [316, 561] width 20 height 8
click at [318, 475] on div "Undo" at bounding box center [308, 561] width 48 height 19
click at [300, 475] on div "Undo" at bounding box center [308, 561] width 48 height 19
click at [298, 475] on div "Undo" at bounding box center [308, 561] width 48 height 19
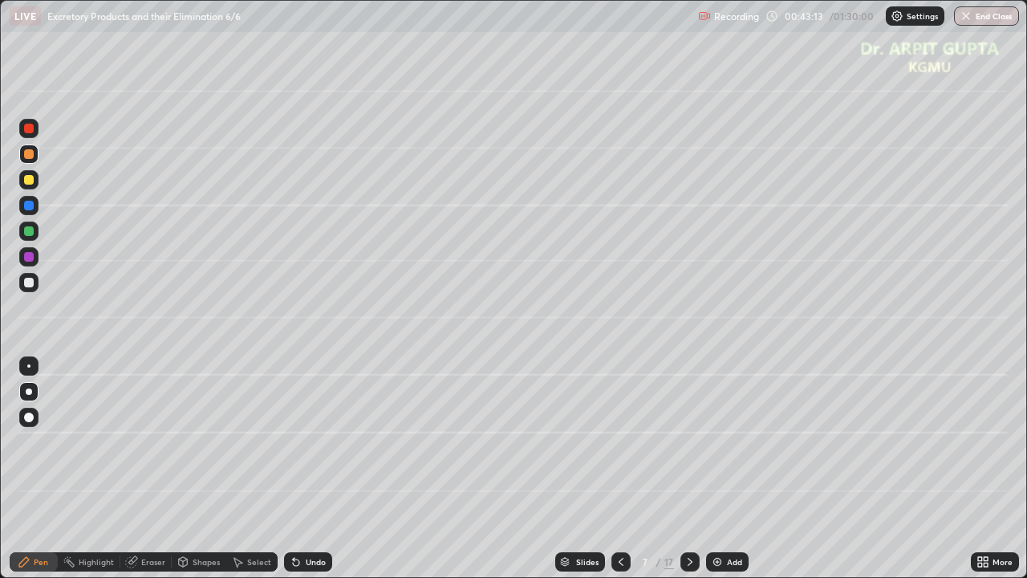
click at [302, 475] on div "Undo" at bounding box center [308, 561] width 48 height 19
click at [299, 475] on div "Undo" at bounding box center [308, 561] width 48 height 19
click at [151, 475] on div "Eraser" at bounding box center [153, 561] width 24 height 8
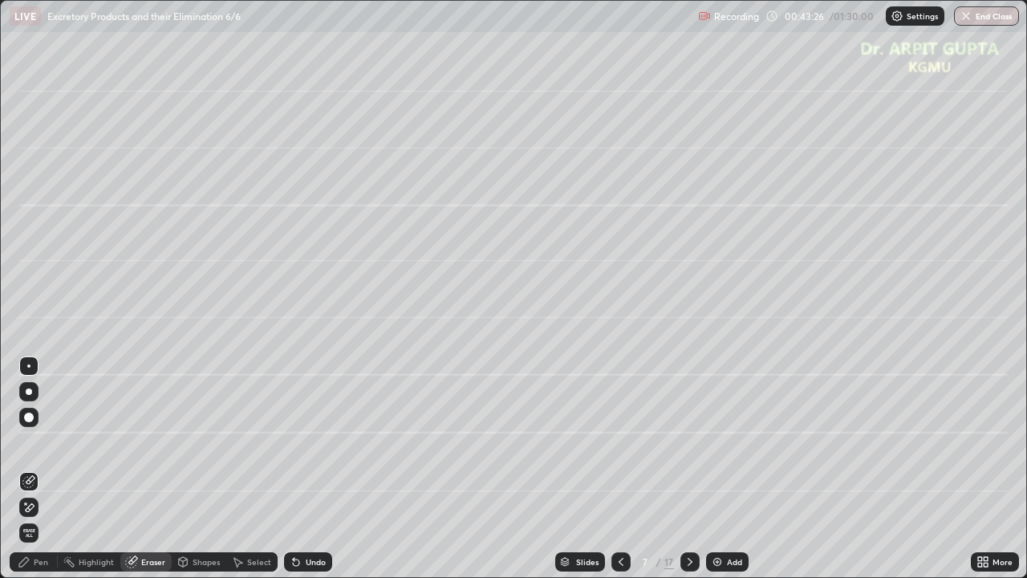
click at [46, 475] on div "Pen" at bounding box center [34, 561] width 48 height 19
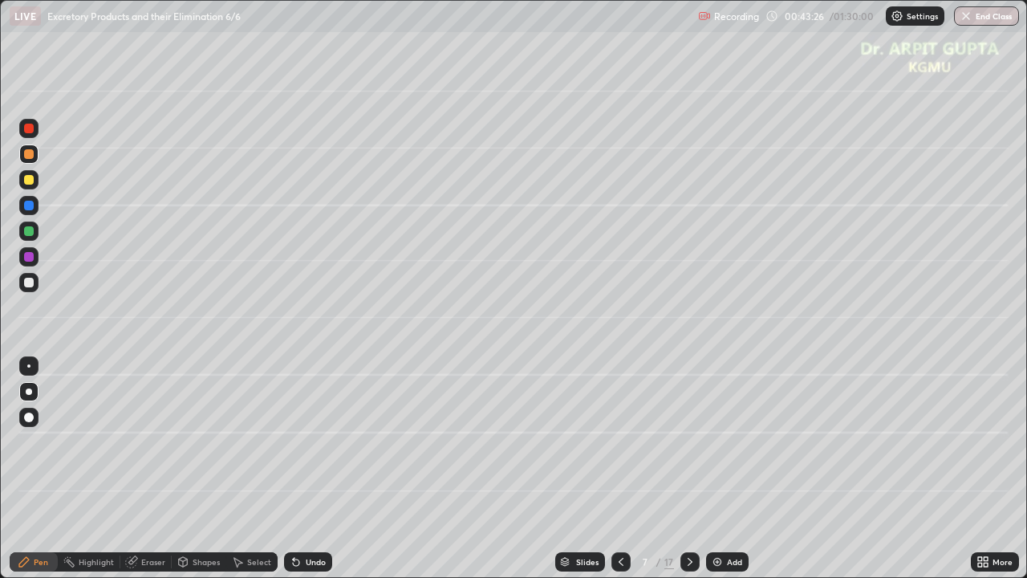
click at [33, 184] on div at bounding box center [28, 179] width 19 height 19
click at [29, 156] on div at bounding box center [29, 154] width 10 height 10
click at [306, 475] on div "Undo" at bounding box center [316, 561] width 20 height 8
click at [314, 475] on div "Undo" at bounding box center [316, 561] width 20 height 8
click at [29, 287] on div at bounding box center [28, 282] width 19 height 19
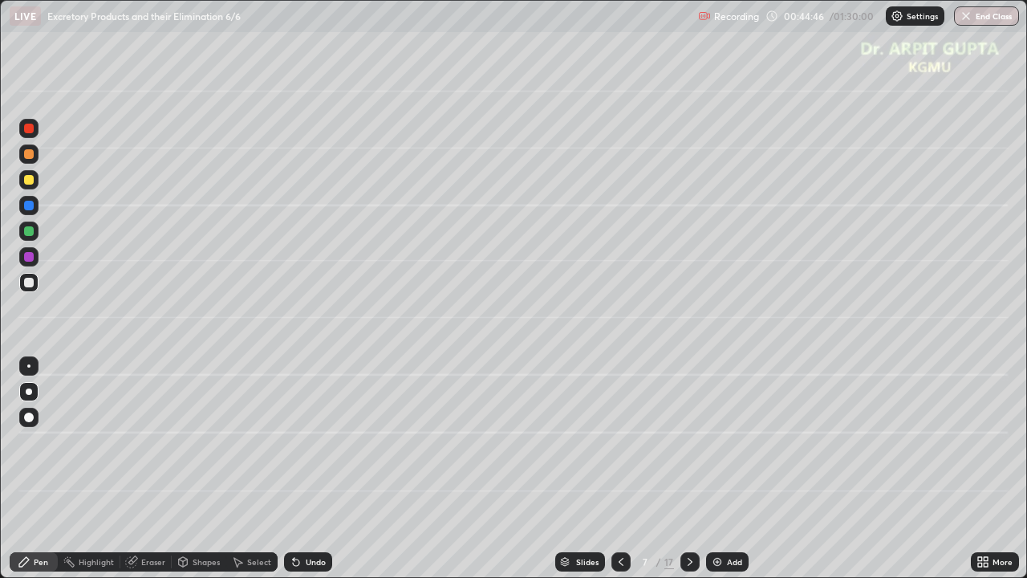
click at [34, 181] on div at bounding box center [28, 179] width 19 height 19
click at [34, 287] on div at bounding box center [28, 282] width 19 height 19
click at [294, 475] on icon at bounding box center [296, 561] width 13 height 13
click at [298, 475] on div "Undo" at bounding box center [308, 561] width 48 height 19
click at [26, 133] on div at bounding box center [28, 128] width 19 height 19
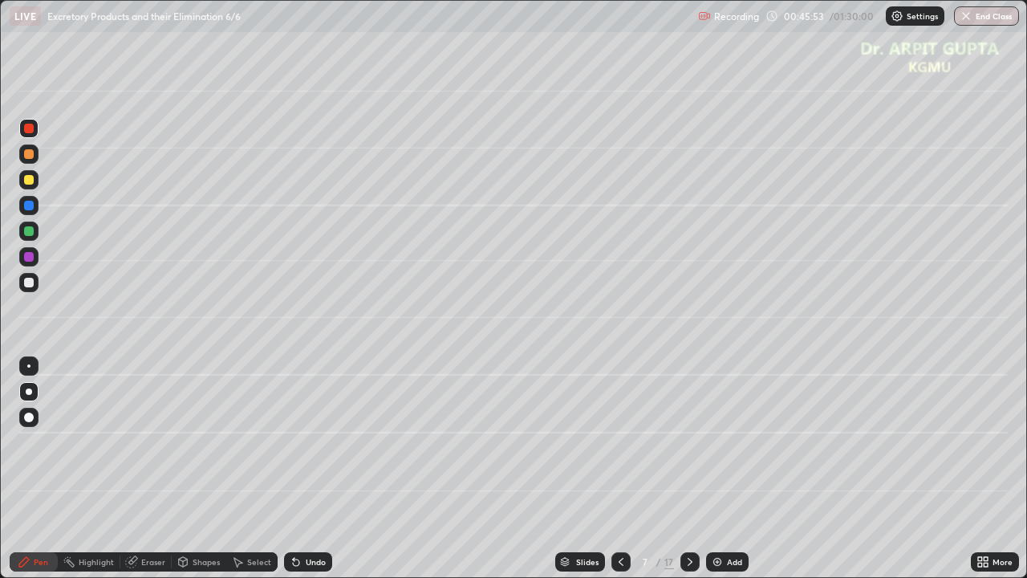
click at [29, 282] on div at bounding box center [29, 283] width 10 height 10
click at [26, 229] on div at bounding box center [29, 231] width 10 height 10
click at [298, 475] on icon at bounding box center [296, 561] width 13 height 13
click at [30, 363] on div at bounding box center [28, 365] width 19 height 19
click at [296, 475] on div "Undo" at bounding box center [308, 561] width 48 height 19
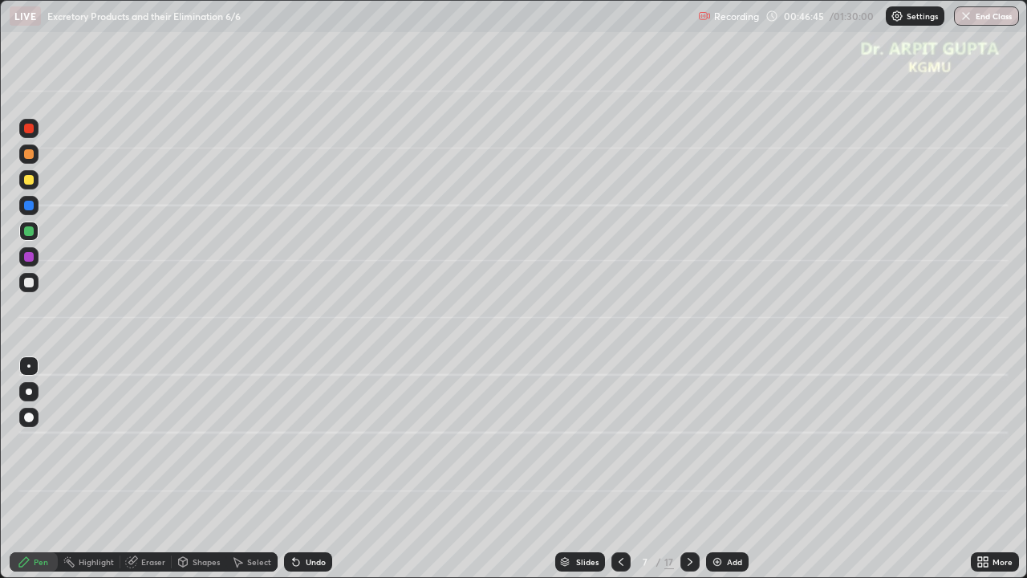
click at [29, 283] on div at bounding box center [29, 283] width 10 height 10
click at [292, 475] on div "Undo" at bounding box center [308, 561] width 48 height 19
click at [295, 475] on icon at bounding box center [296, 562] width 6 height 6
click at [306, 475] on div "Undo" at bounding box center [316, 561] width 20 height 8
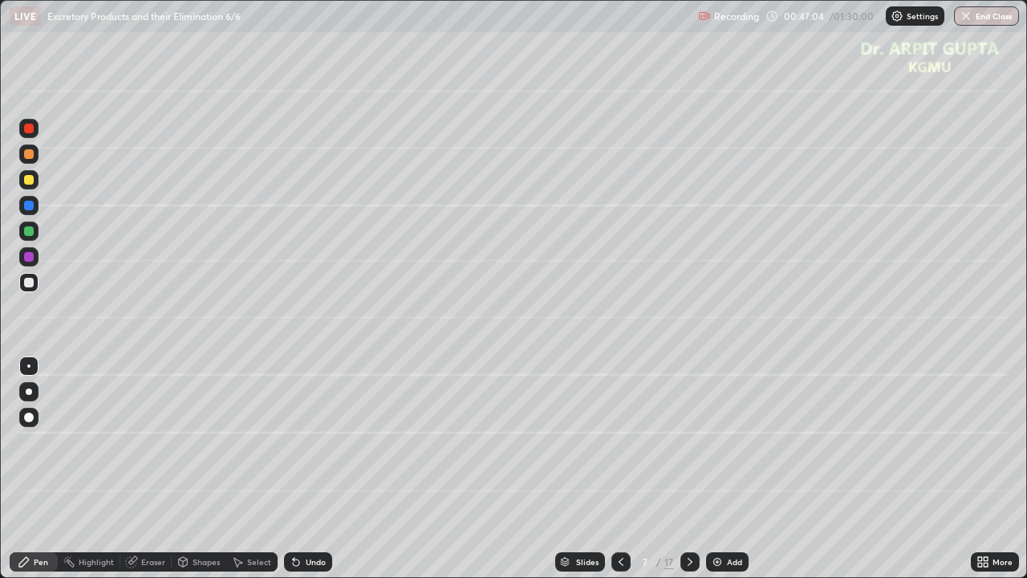
click at [297, 475] on icon at bounding box center [296, 561] width 13 height 13
click at [306, 475] on div "Undo" at bounding box center [316, 561] width 20 height 8
click at [874, 475] on div "Slides 7 / 17 Add" at bounding box center [651, 561] width 638 height 32
click at [846, 475] on div "Slides 7 / 17 Add" at bounding box center [651, 561] width 638 height 32
click at [154, 475] on div "Eraser" at bounding box center [153, 561] width 24 height 8
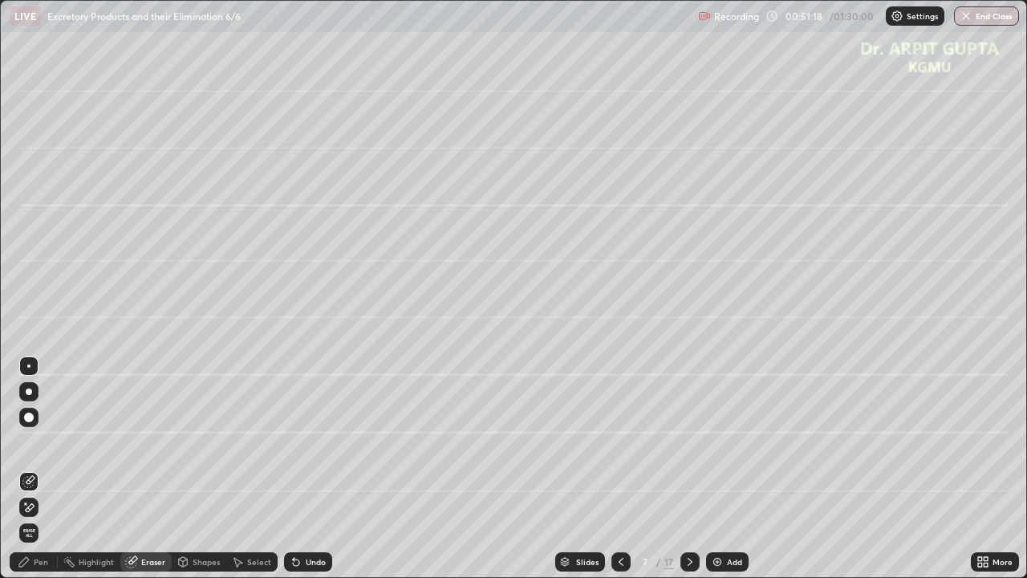
click at [35, 475] on div "Pen" at bounding box center [41, 561] width 14 height 8
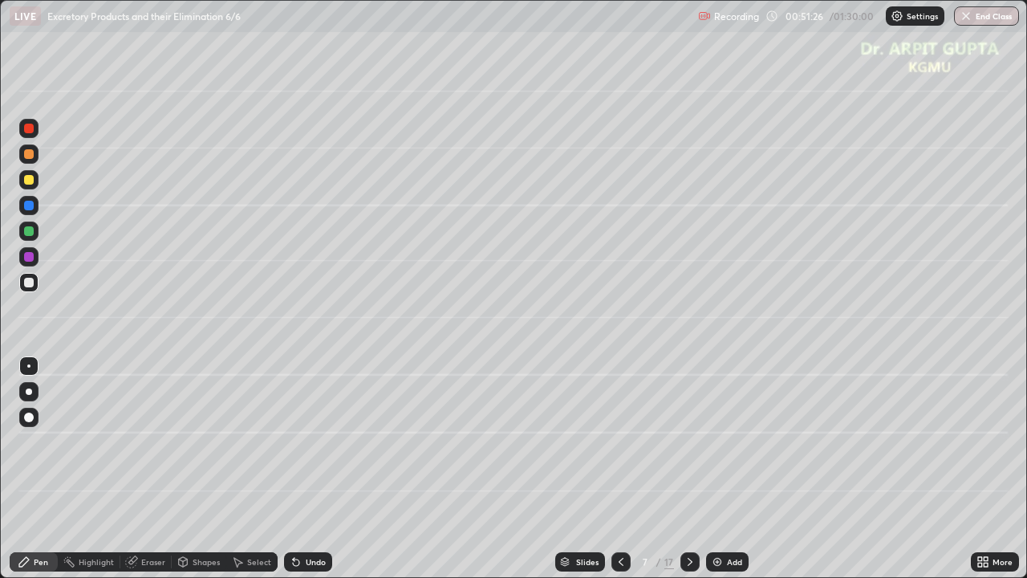
click at [29, 188] on div at bounding box center [28, 179] width 19 height 19
click at [30, 393] on div at bounding box center [29, 391] width 6 height 6
click at [689, 475] on icon at bounding box center [689, 561] width 5 height 8
click at [622, 475] on icon at bounding box center [620, 561] width 13 height 13
click at [690, 475] on icon at bounding box center [689, 561] width 13 height 13
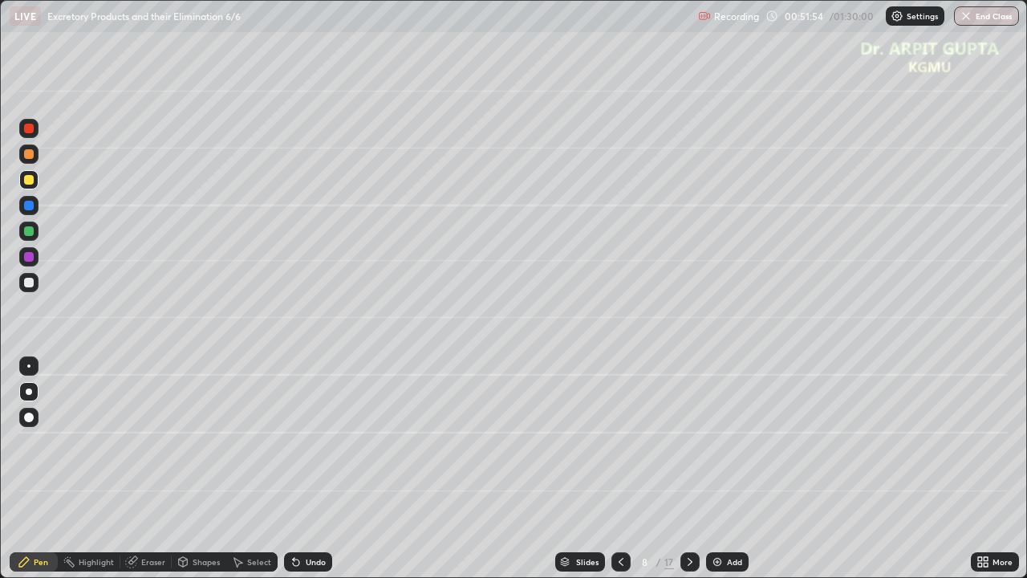
click at [32, 281] on div at bounding box center [29, 283] width 10 height 10
click at [30, 187] on div at bounding box center [28, 179] width 19 height 19
click at [293, 475] on icon at bounding box center [294, 558] width 2 height 2
click at [293, 475] on icon at bounding box center [296, 562] width 6 height 6
click at [622, 475] on icon at bounding box center [620, 561] width 13 height 13
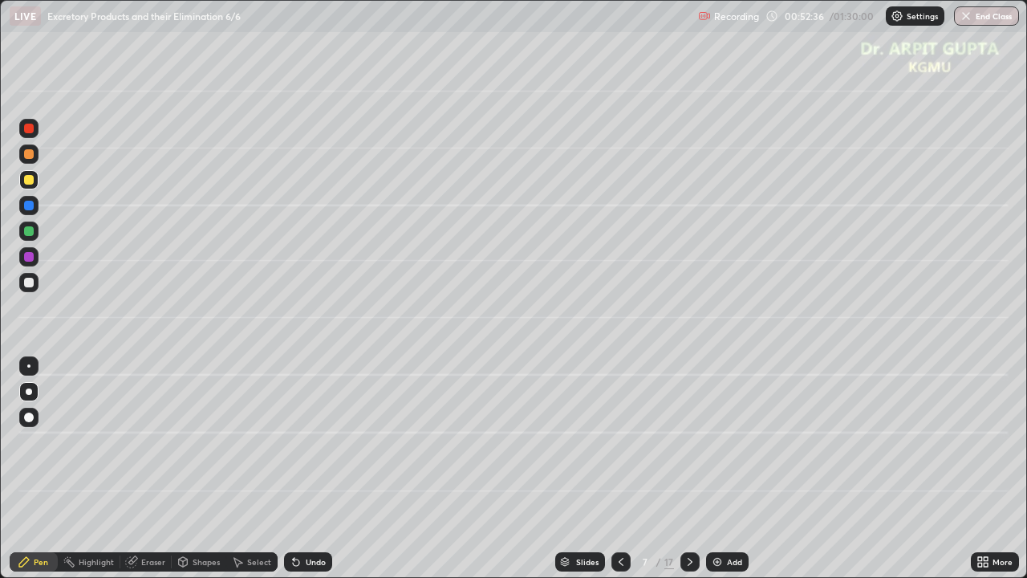
click at [689, 475] on icon at bounding box center [689, 561] width 5 height 8
click at [29, 202] on div at bounding box center [29, 206] width 10 height 10
click at [30, 159] on div at bounding box center [28, 153] width 19 height 19
click at [32, 182] on div at bounding box center [29, 180] width 10 height 10
click at [619, 475] on icon at bounding box center [620, 561] width 13 height 13
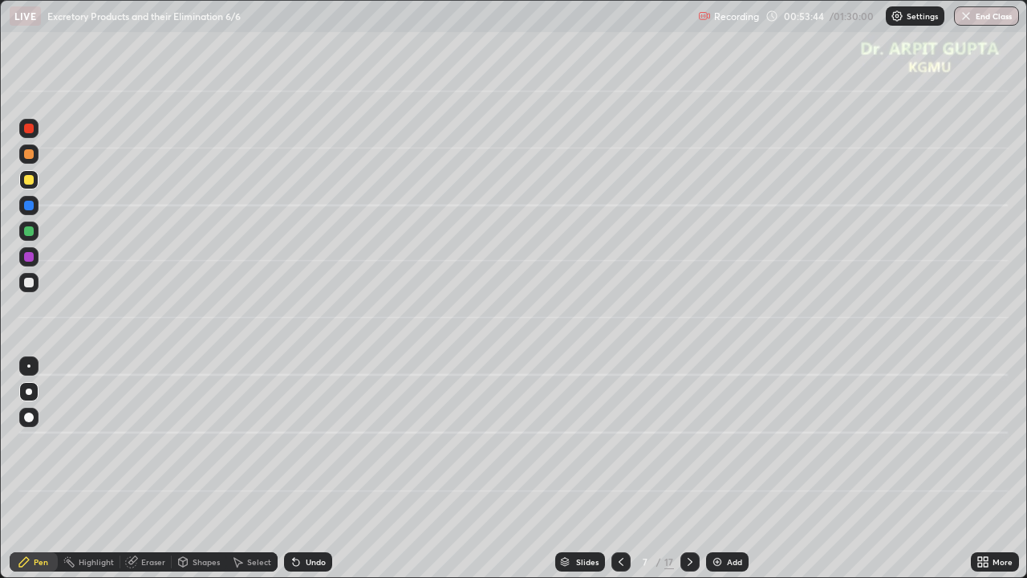
click at [694, 475] on icon at bounding box center [689, 561] width 13 height 13
click at [34, 210] on div at bounding box center [28, 205] width 19 height 19
click at [30, 182] on div at bounding box center [29, 180] width 10 height 10
click at [290, 475] on div "Undo" at bounding box center [305, 561] width 55 height 32
click at [297, 475] on icon at bounding box center [296, 561] width 13 height 13
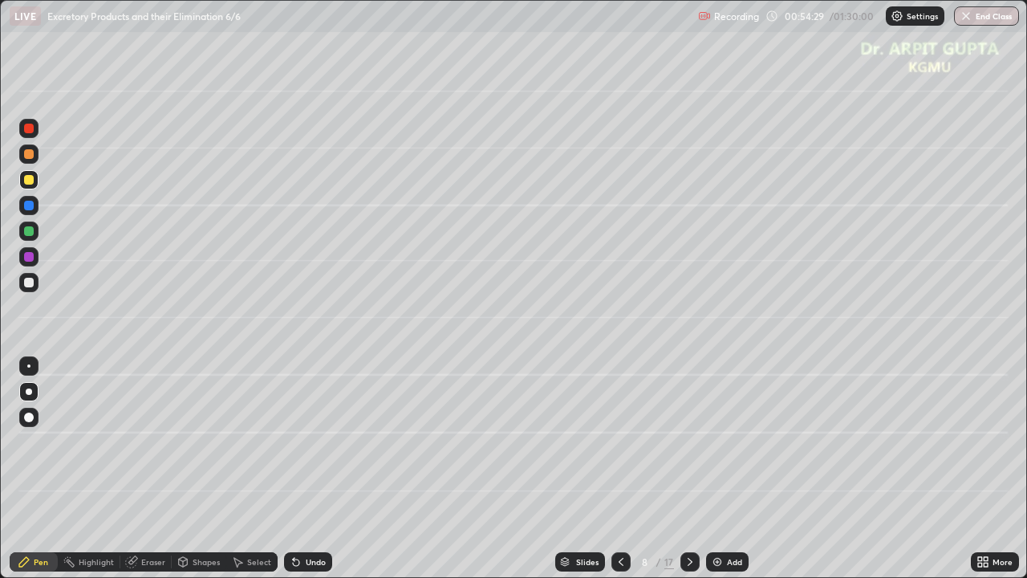
click at [302, 475] on div "Undo" at bounding box center [308, 561] width 48 height 19
click at [30, 212] on div at bounding box center [28, 205] width 19 height 19
click at [28, 180] on div at bounding box center [29, 180] width 10 height 10
click at [158, 475] on div "Eraser" at bounding box center [153, 561] width 24 height 8
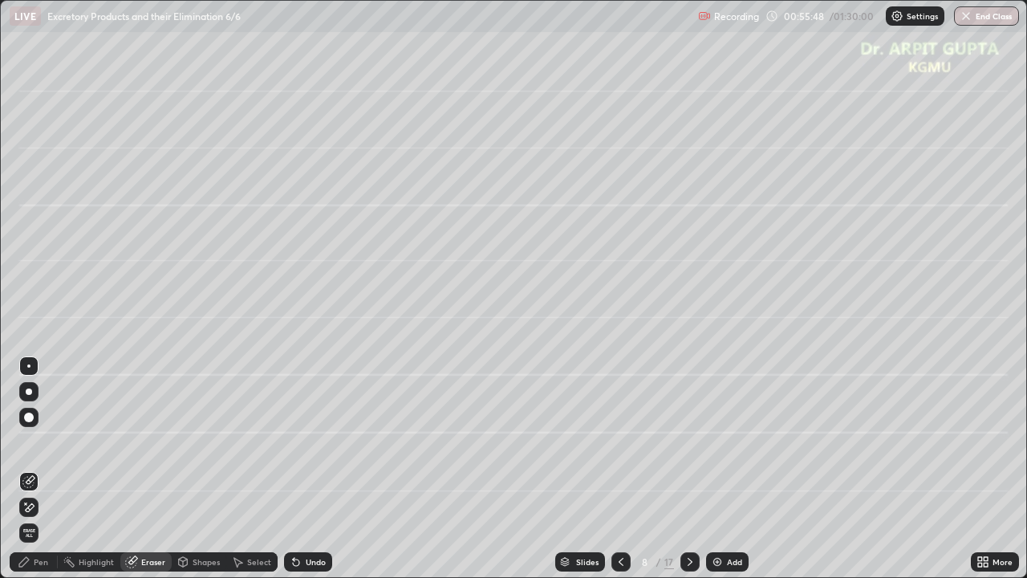
click at [50, 475] on div "Pen" at bounding box center [34, 561] width 48 height 19
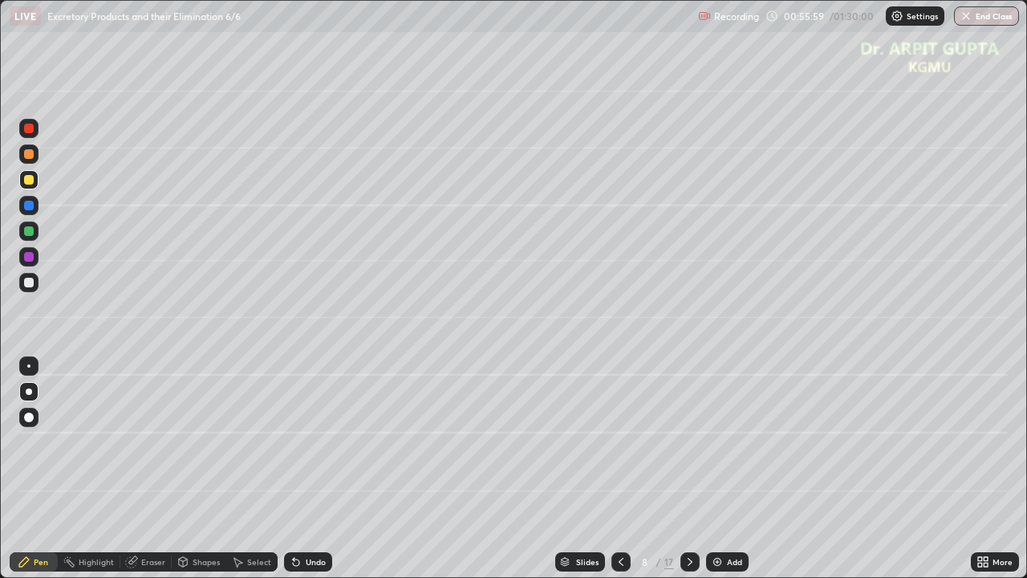
click at [306, 475] on div "Undo" at bounding box center [316, 561] width 20 height 8
click at [302, 475] on div "Undo" at bounding box center [308, 561] width 48 height 19
click at [306, 475] on div "Undo" at bounding box center [316, 561] width 20 height 8
click at [301, 475] on div "Undo" at bounding box center [308, 561] width 48 height 19
click at [302, 475] on div "Undo" at bounding box center [308, 561] width 48 height 19
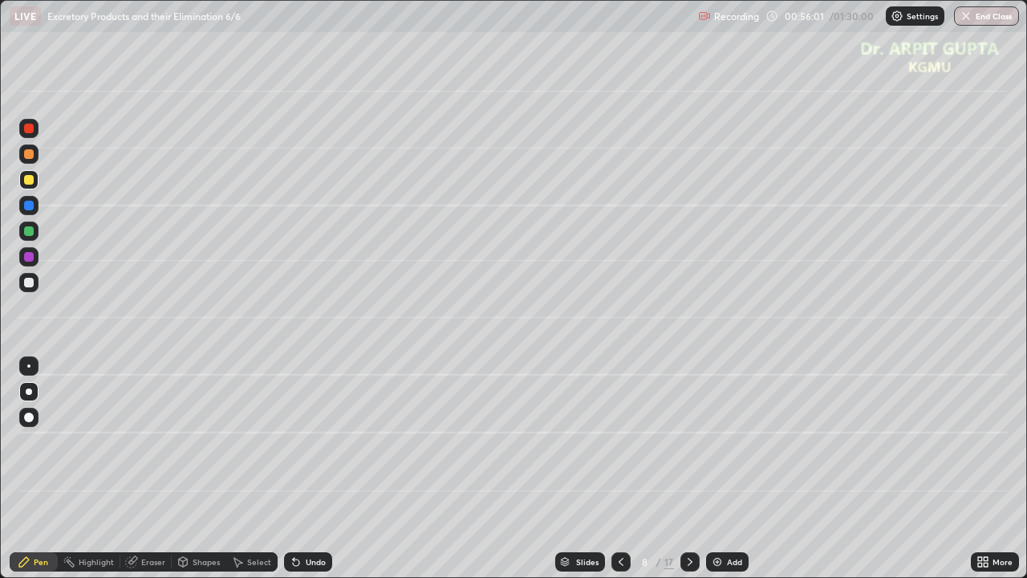
click at [312, 475] on div "Undo" at bounding box center [316, 561] width 20 height 8
click at [314, 475] on div "Undo" at bounding box center [308, 561] width 48 height 19
click at [29, 284] on div at bounding box center [29, 283] width 10 height 10
click at [27, 208] on div at bounding box center [29, 206] width 10 height 10
click at [28, 180] on div at bounding box center [29, 180] width 10 height 10
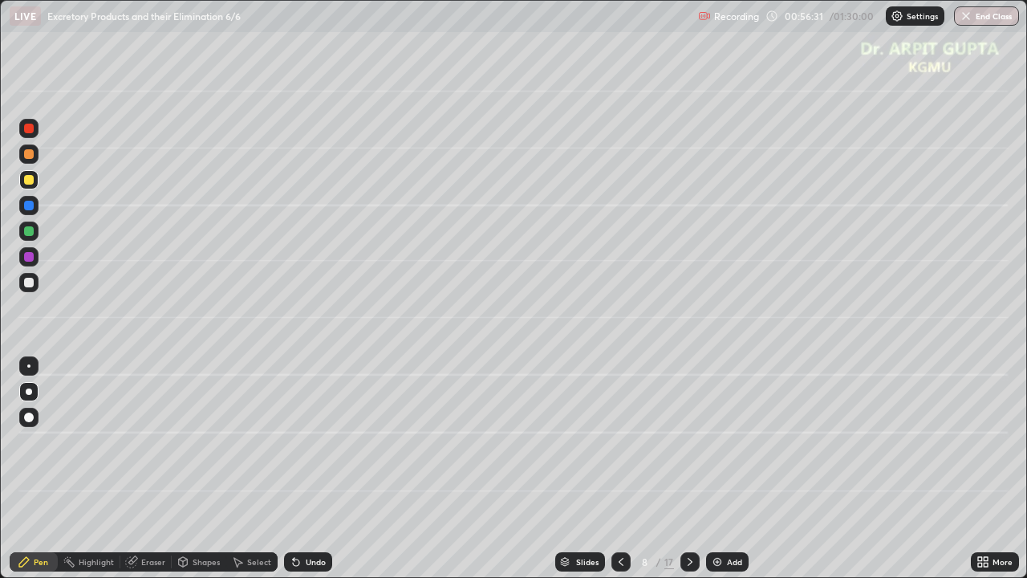
click at [615, 475] on icon at bounding box center [620, 561] width 13 height 13
click at [695, 475] on div at bounding box center [689, 561] width 19 height 19
click at [306, 475] on div "Undo" at bounding box center [316, 561] width 20 height 8
click at [622, 475] on icon at bounding box center [620, 561] width 13 height 13
click at [688, 475] on icon at bounding box center [689, 561] width 5 height 8
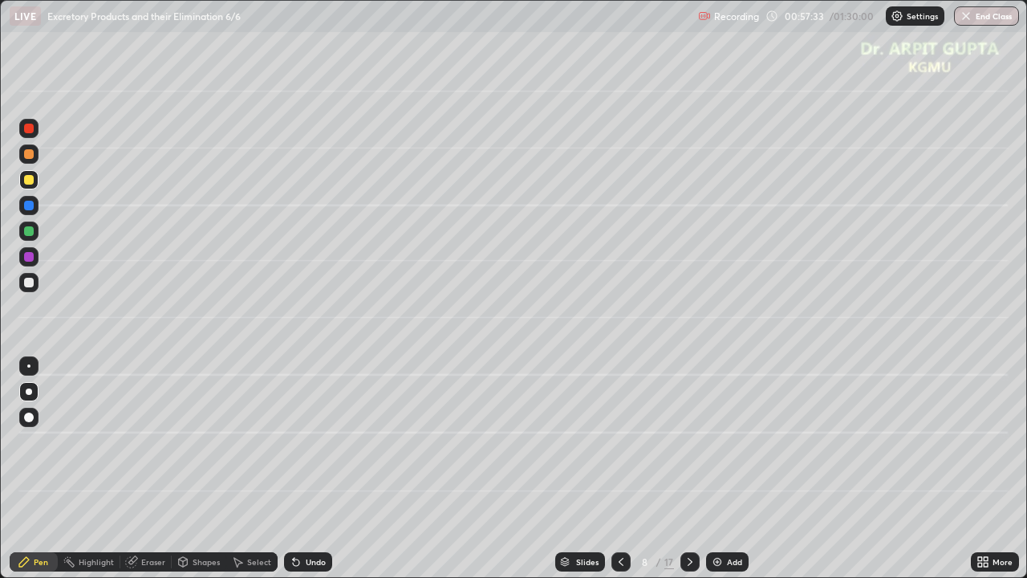
click at [26, 209] on div at bounding box center [29, 206] width 10 height 10
click at [29, 181] on div at bounding box center [29, 180] width 10 height 10
click at [33, 212] on div at bounding box center [28, 205] width 19 height 19
click at [27, 184] on div at bounding box center [28, 179] width 19 height 19
click at [296, 475] on icon at bounding box center [296, 562] width 6 height 6
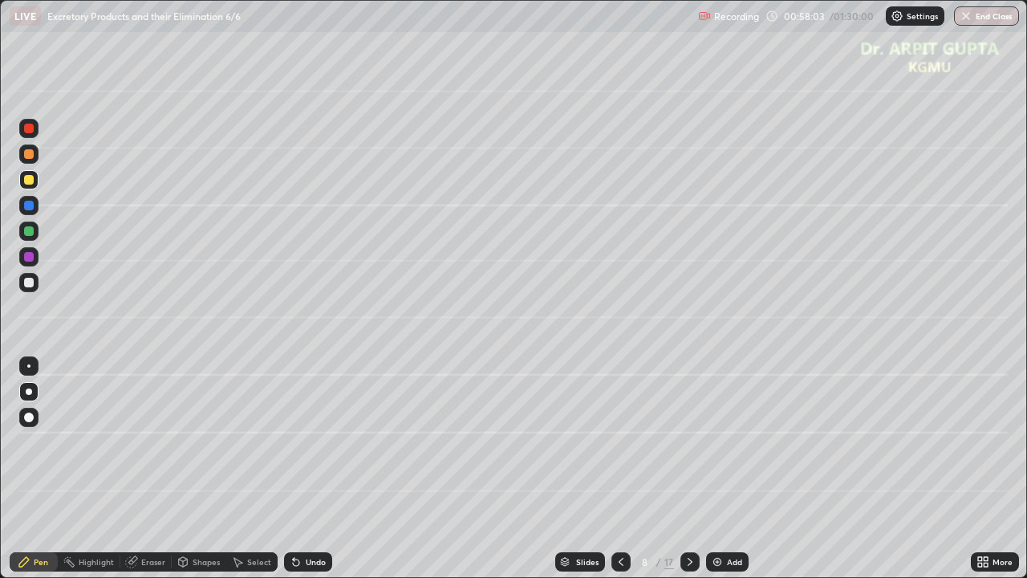
click at [298, 475] on icon at bounding box center [296, 561] width 13 height 13
click at [620, 475] on icon at bounding box center [620, 561] width 13 height 13
click at [688, 475] on icon at bounding box center [689, 561] width 13 height 13
click at [31, 152] on div at bounding box center [29, 154] width 10 height 10
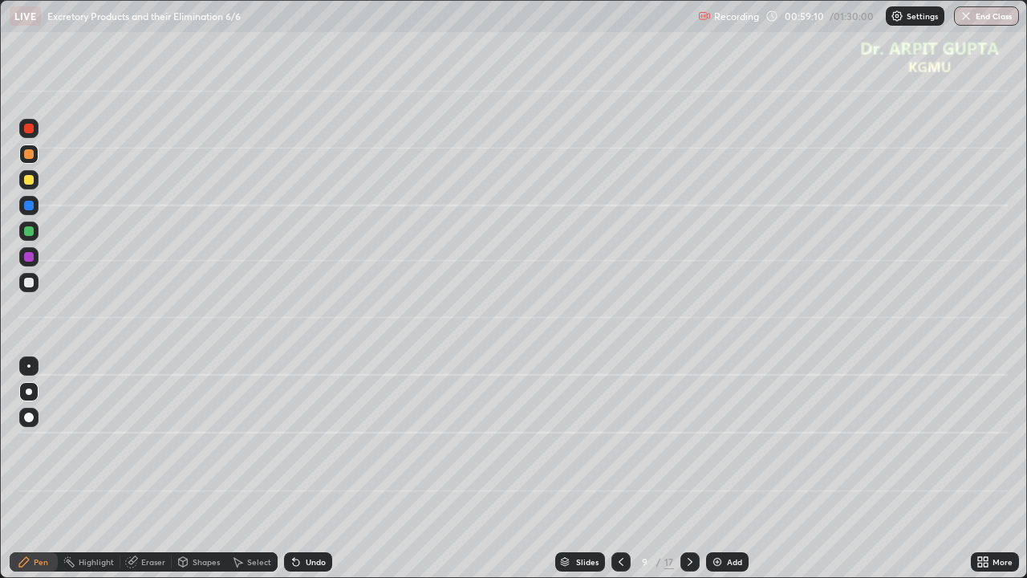
click at [32, 416] on div at bounding box center [29, 417] width 10 height 10
click at [26, 233] on div at bounding box center [29, 231] width 10 height 10
click at [25, 396] on div at bounding box center [28, 391] width 19 height 19
click at [30, 287] on div at bounding box center [28, 282] width 19 height 19
click at [314, 475] on div "Undo" at bounding box center [305, 561] width 55 height 32
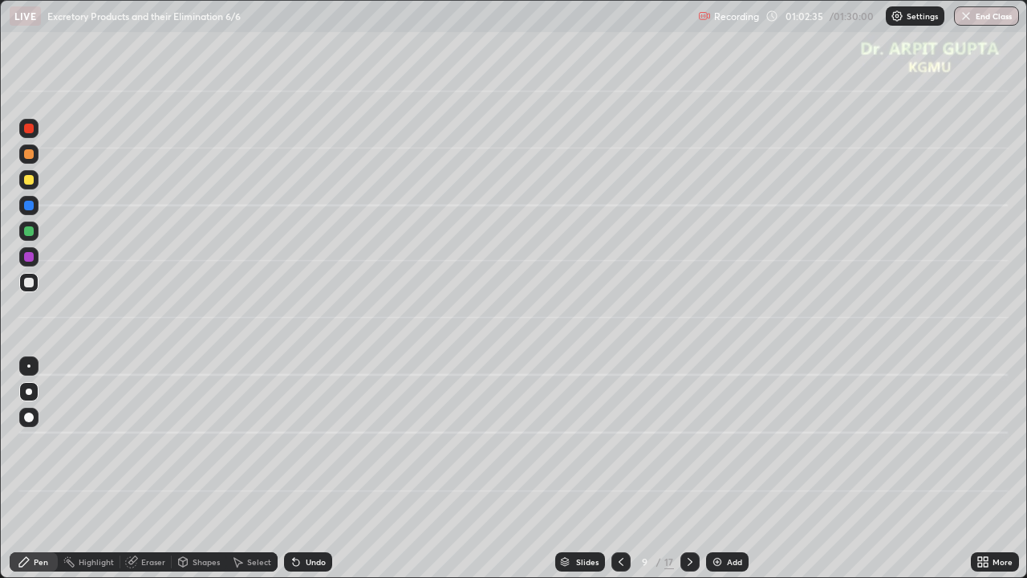
click at [312, 475] on div "Undo" at bounding box center [308, 561] width 48 height 19
click at [313, 475] on div "Undo" at bounding box center [305, 561] width 55 height 32
click at [314, 475] on div "Undo" at bounding box center [308, 561] width 48 height 19
click at [318, 475] on div "Undo" at bounding box center [308, 561] width 48 height 19
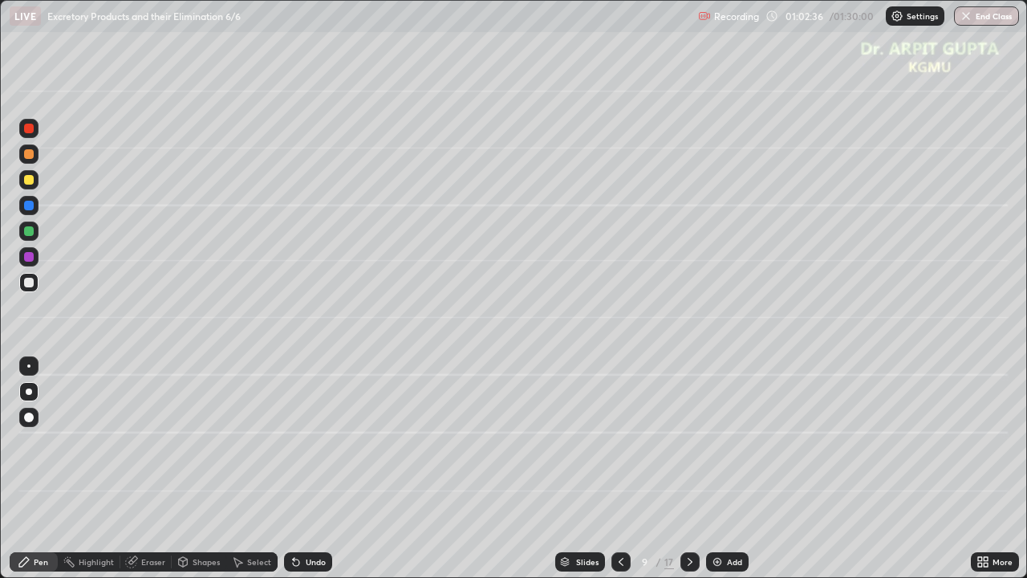
click at [321, 475] on div "Undo" at bounding box center [316, 561] width 20 height 8
click at [324, 475] on div "Undo" at bounding box center [308, 561] width 48 height 19
click at [322, 475] on div "Undo" at bounding box center [316, 561] width 20 height 8
click at [319, 475] on div "Undo" at bounding box center [308, 561] width 48 height 19
click at [321, 475] on div "Undo" at bounding box center [316, 561] width 20 height 8
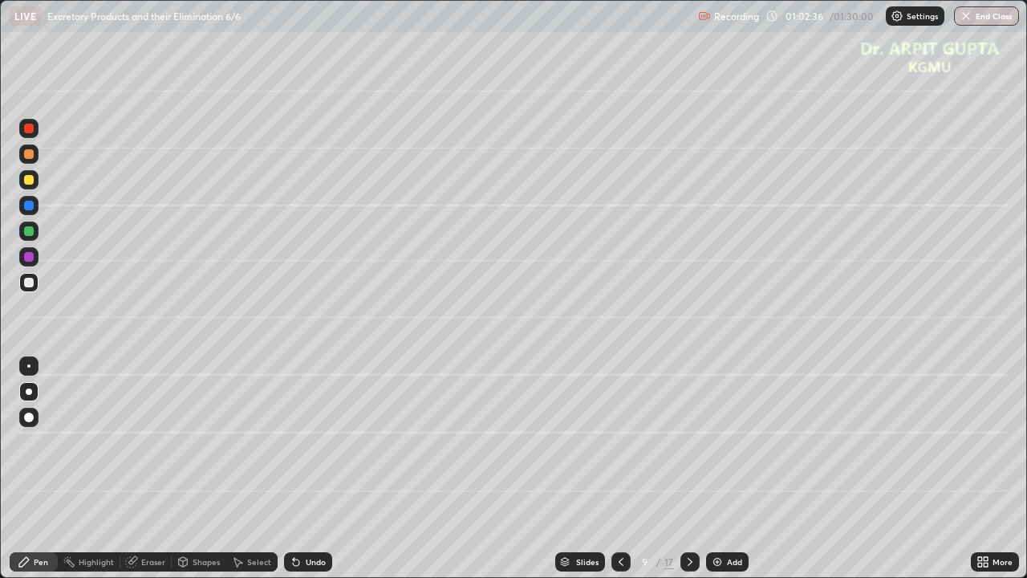
click at [316, 475] on div "Undo" at bounding box center [316, 561] width 20 height 8
click at [314, 475] on div "Undo" at bounding box center [316, 561] width 20 height 8
click at [311, 475] on div "Undo" at bounding box center [308, 561] width 48 height 19
click at [306, 475] on div "Undo" at bounding box center [308, 561] width 48 height 19
click at [305, 475] on div "Undo" at bounding box center [308, 561] width 48 height 19
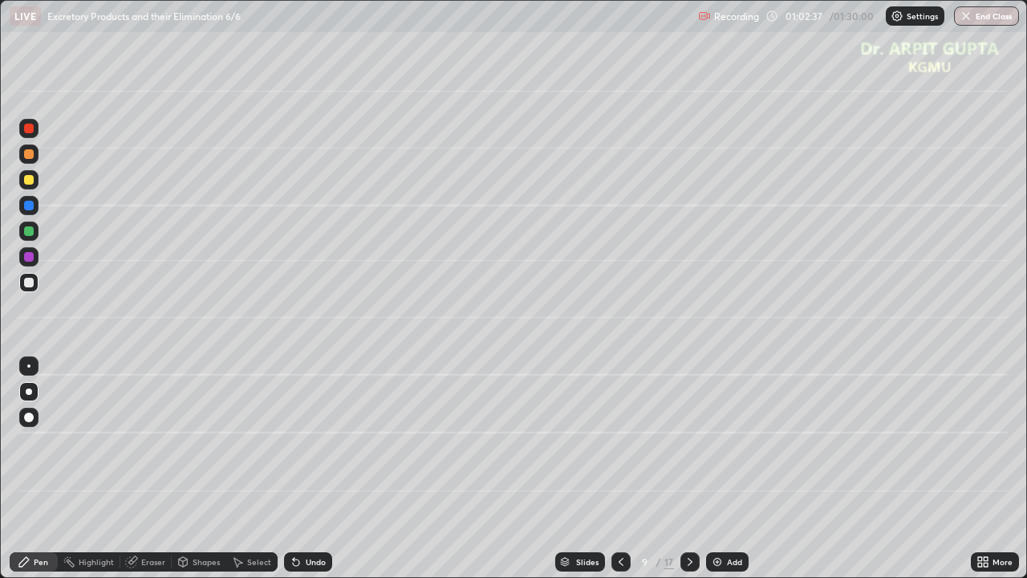
click at [303, 475] on div "Undo" at bounding box center [308, 561] width 48 height 19
click at [302, 475] on div "Undo" at bounding box center [308, 561] width 48 height 19
click at [303, 475] on div "Undo" at bounding box center [305, 561] width 55 height 32
click at [303, 475] on div "Undo" at bounding box center [308, 561] width 48 height 19
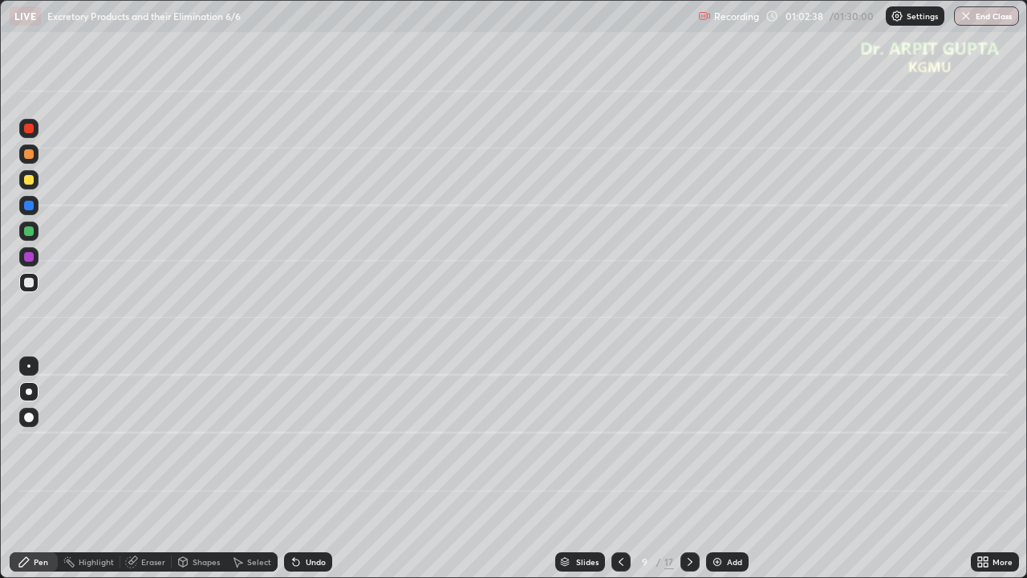
click at [303, 475] on div "Undo" at bounding box center [308, 561] width 48 height 19
click at [305, 475] on div "Undo" at bounding box center [308, 561] width 48 height 19
click at [306, 475] on div "Undo" at bounding box center [308, 561] width 48 height 19
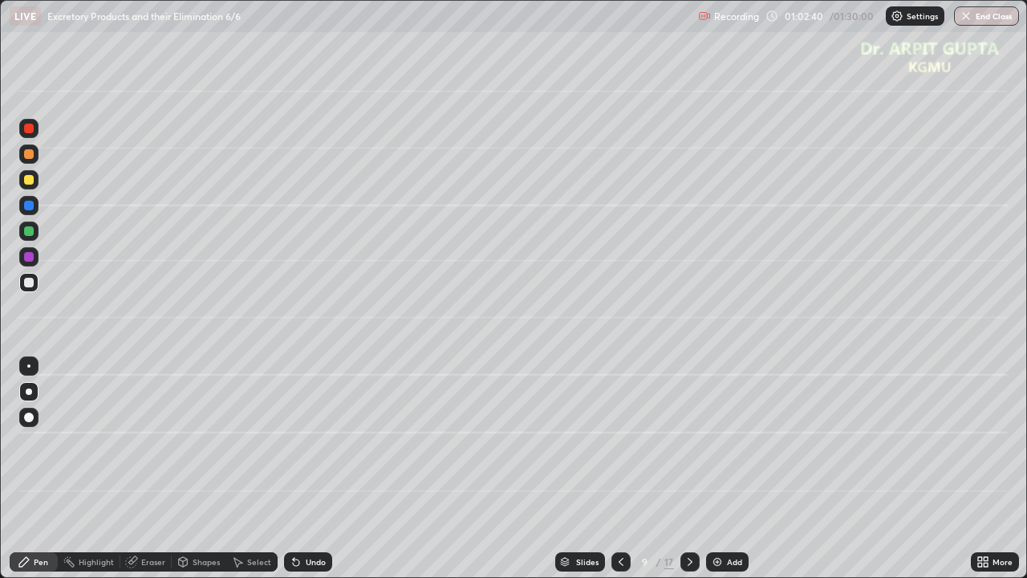
click at [313, 475] on div "Undo" at bounding box center [316, 561] width 20 height 8
click at [298, 475] on icon at bounding box center [296, 561] width 13 height 13
click at [148, 475] on div "Eraser" at bounding box center [153, 561] width 24 height 8
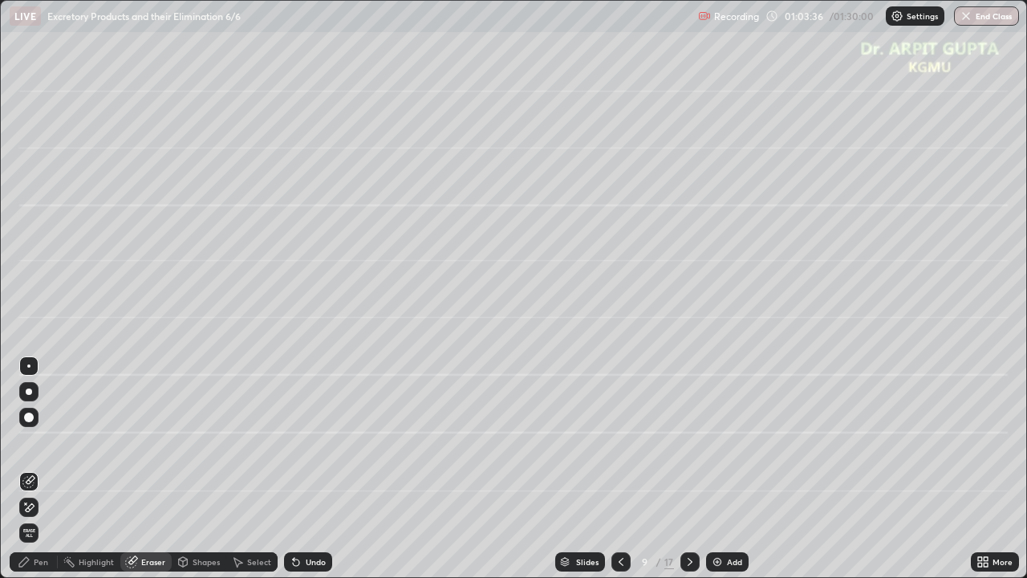
click at [35, 475] on div "Pen" at bounding box center [41, 561] width 14 height 8
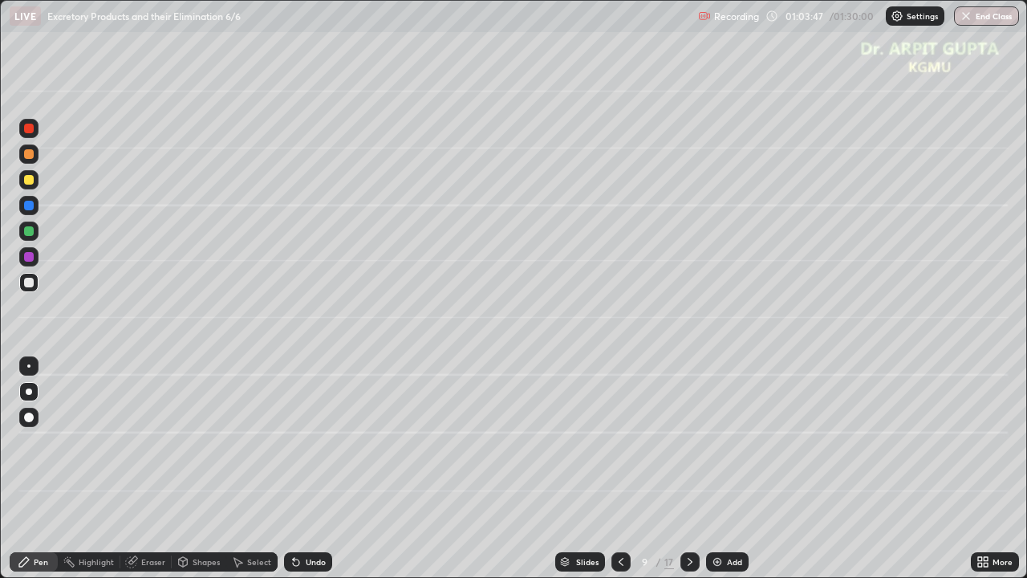
click at [31, 234] on div at bounding box center [29, 231] width 10 height 10
click at [298, 475] on icon at bounding box center [296, 561] width 13 height 13
click at [301, 475] on div "Undo" at bounding box center [308, 561] width 48 height 19
click at [306, 475] on div "Undo" at bounding box center [316, 561] width 20 height 8
click at [307, 475] on div "Undo" at bounding box center [316, 561] width 20 height 8
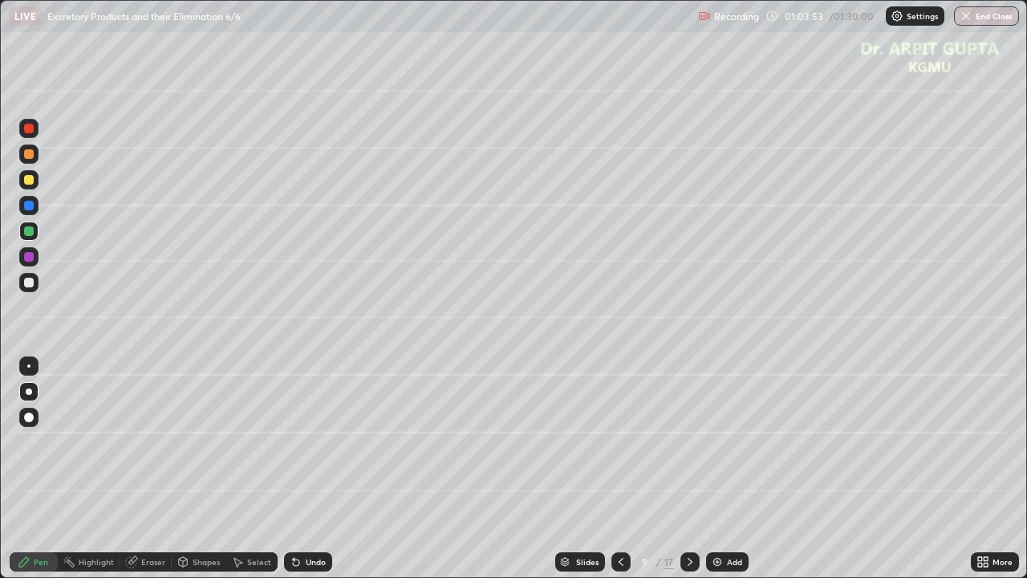
click at [34, 280] on div at bounding box center [28, 282] width 19 height 19
click at [293, 475] on icon at bounding box center [296, 562] width 6 height 6
click at [30, 184] on div at bounding box center [28, 179] width 19 height 19
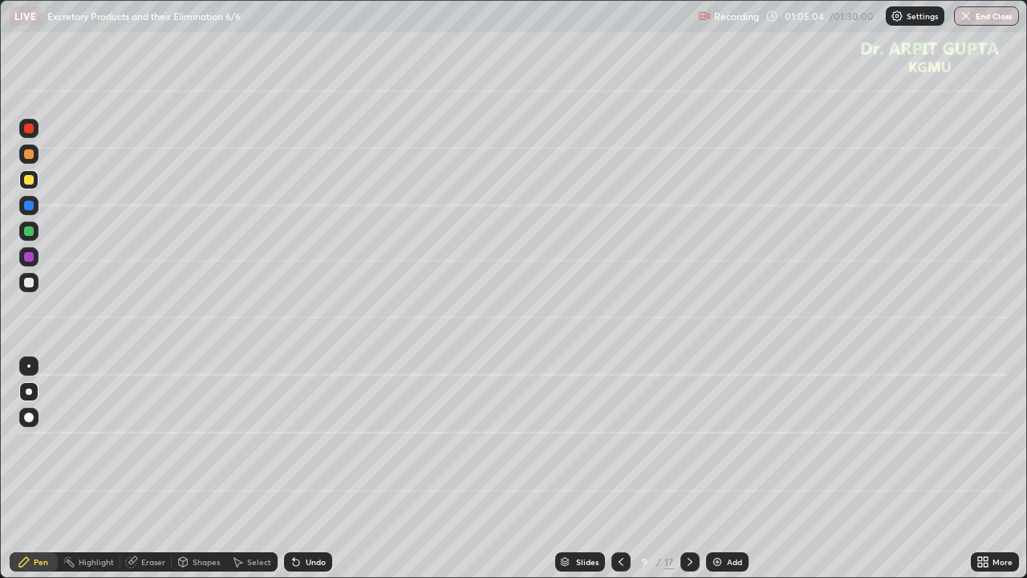
click at [301, 475] on div "Undo" at bounding box center [308, 561] width 48 height 19
click at [298, 475] on icon at bounding box center [296, 561] width 13 height 13
click at [304, 475] on div "Undo" at bounding box center [308, 561] width 48 height 19
click at [30, 285] on div at bounding box center [29, 283] width 10 height 10
click at [27, 227] on div at bounding box center [29, 231] width 10 height 10
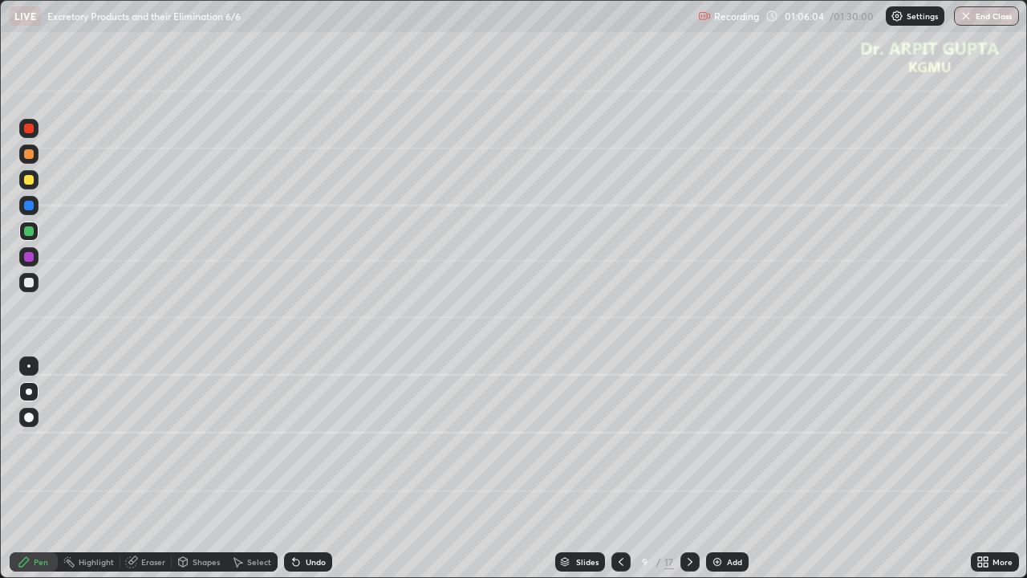
click at [316, 475] on div "Undo" at bounding box center [316, 561] width 20 height 8
click at [689, 475] on icon at bounding box center [689, 561] width 13 height 13
click at [626, 475] on div at bounding box center [620, 561] width 19 height 19
click at [33, 154] on div at bounding box center [29, 154] width 10 height 10
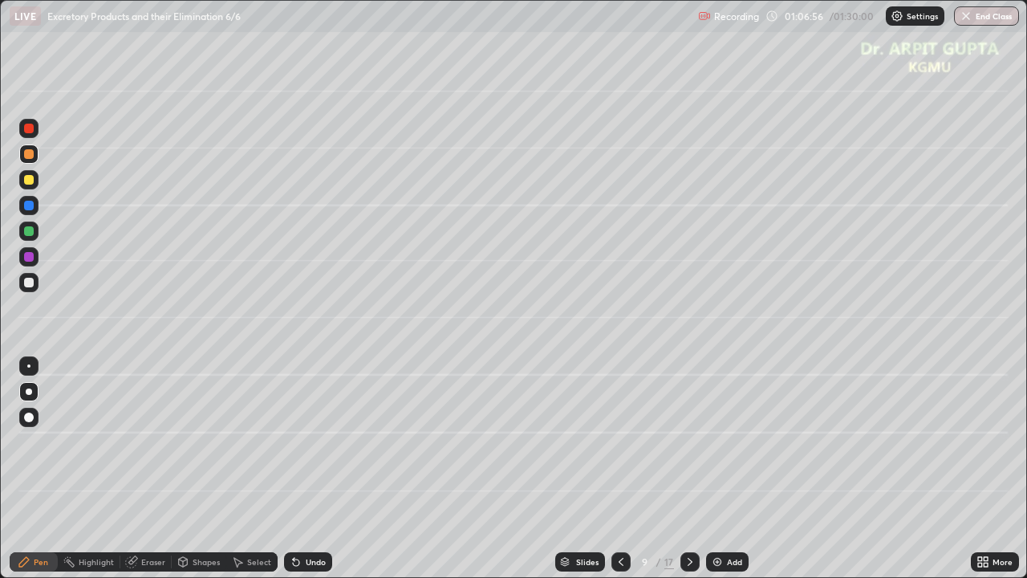
click at [680, 475] on div at bounding box center [689, 561] width 19 height 19
click at [618, 475] on icon at bounding box center [620, 561] width 13 height 13
click at [687, 475] on icon at bounding box center [689, 561] width 13 height 13
click at [32, 236] on div at bounding box center [28, 230] width 19 height 19
click at [293, 475] on icon at bounding box center [294, 558] width 2 height 2
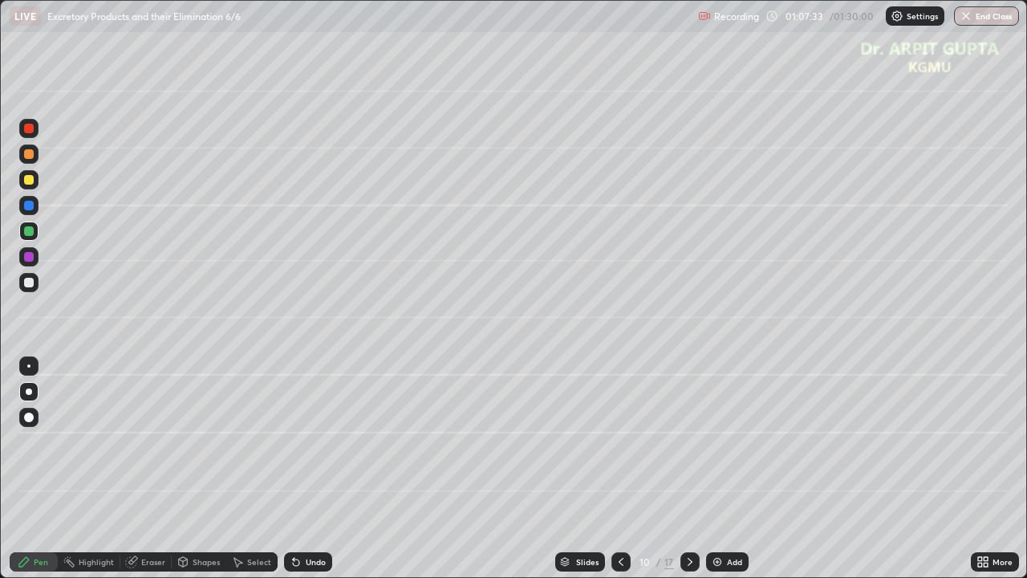
click at [294, 475] on icon at bounding box center [296, 562] width 6 height 6
click at [27, 286] on div at bounding box center [29, 283] width 10 height 10
click at [30, 231] on div at bounding box center [29, 231] width 10 height 10
click at [33, 286] on div at bounding box center [29, 283] width 10 height 10
click at [33, 180] on div at bounding box center [29, 180] width 10 height 10
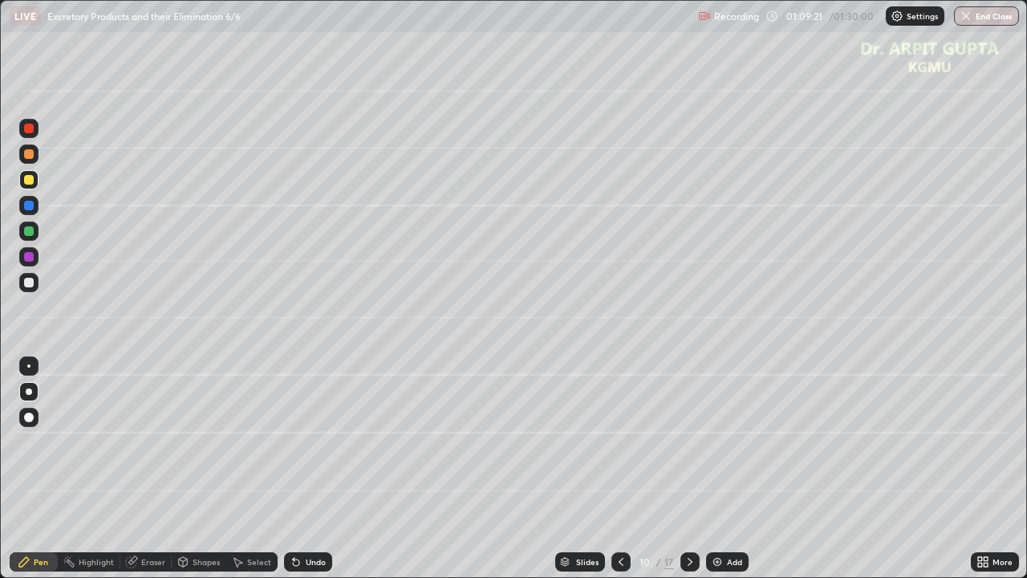
click at [31, 282] on div at bounding box center [29, 283] width 10 height 10
click at [30, 205] on div at bounding box center [29, 206] width 10 height 10
click at [293, 475] on icon at bounding box center [296, 562] width 6 height 6
click at [284, 475] on div "Undo" at bounding box center [308, 561] width 48 height 19
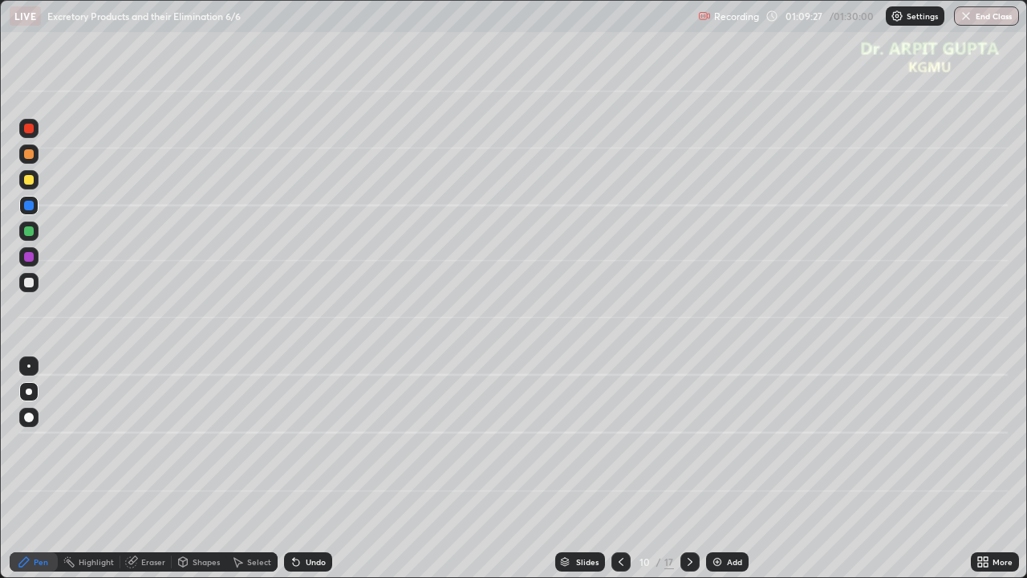
click at [285, 475] on div "Undo" at bounding box center [308, 561] width 48 height 19
click at [284, 475] on div "Undo" at bounding box center [308, 561] width 48 height 19
click at [293, 475] on icon at bounding box center [294, 558] width 2 height 2
click at [30, 257] on div at bounding box center [29, 257] width 10 height 10
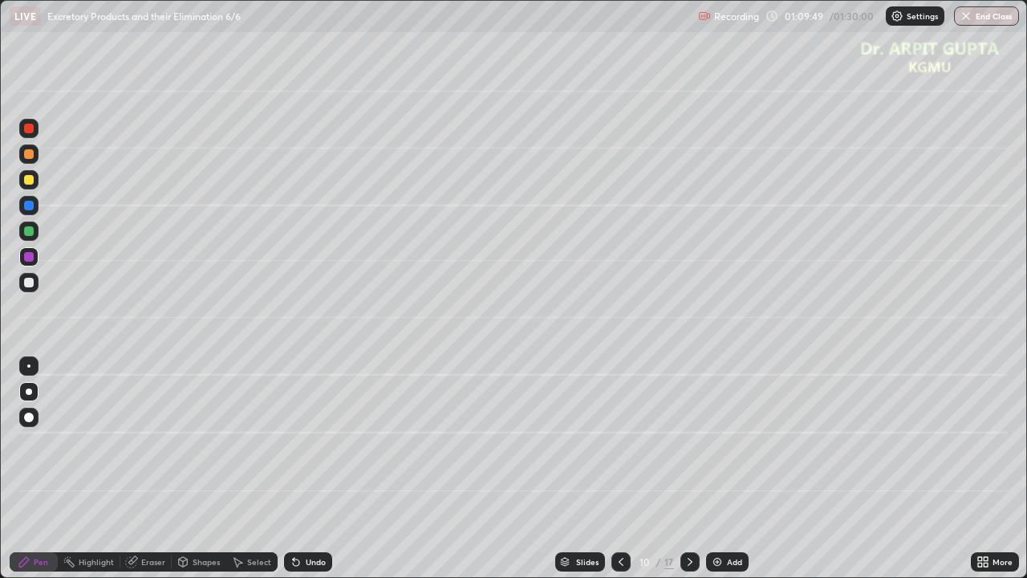
click at [323, 475] on div "Undo" at bounding box center [308, 561] width 48 height 19
click at [317, 475] on div "Undo" at bounding box center [316, 561] width 20 height 8
click at [319, 475] on div "Undo" at bounding box center [316, 561] width 20 height 8
click at [35, 282] on div at bounding box center [28, 282] width 19 height 19
click at [310, 475] on div "Undo" at bounding box center [308, 561] width 48 height 19
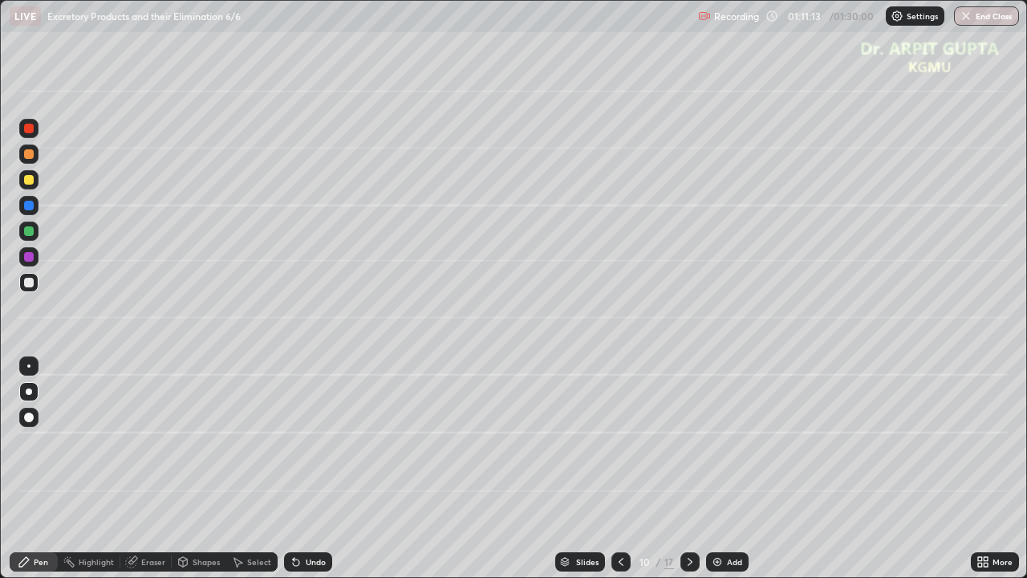
click at [306, 475] on div "Undo" at bounding box center [308, 561] width 48 height 19
click at [305, 475] on div "Undo" at bounding box center [308, 561] width 48 height 19
click at [303, 475] on div "Undo" at bounding box center [308, 561] width 48 height 19
click at [298, 475] on div "Undo" at bounding box center [308, 561] width 48 height 19
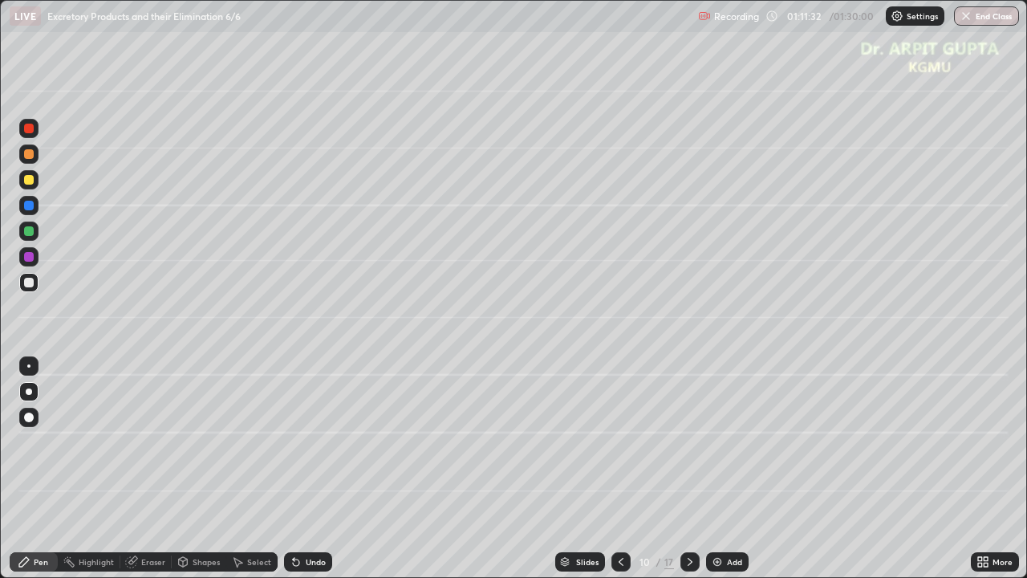
click at [295, 475] on icon at bounding box center [296, 562] width 6 height 6
click at [295, 475] on icon at bounding box center [296, 561] width 13 height 13
click at [295, 475] on div "Undo" at bounding box center [308, 561] width 48 height 19
click at [290, 475] on div "Undo" at bounding box center [308, 561] width 48 height 19
click at [286, 475] on div "Undo" at bounding box center [308, 561] width 48 height 19
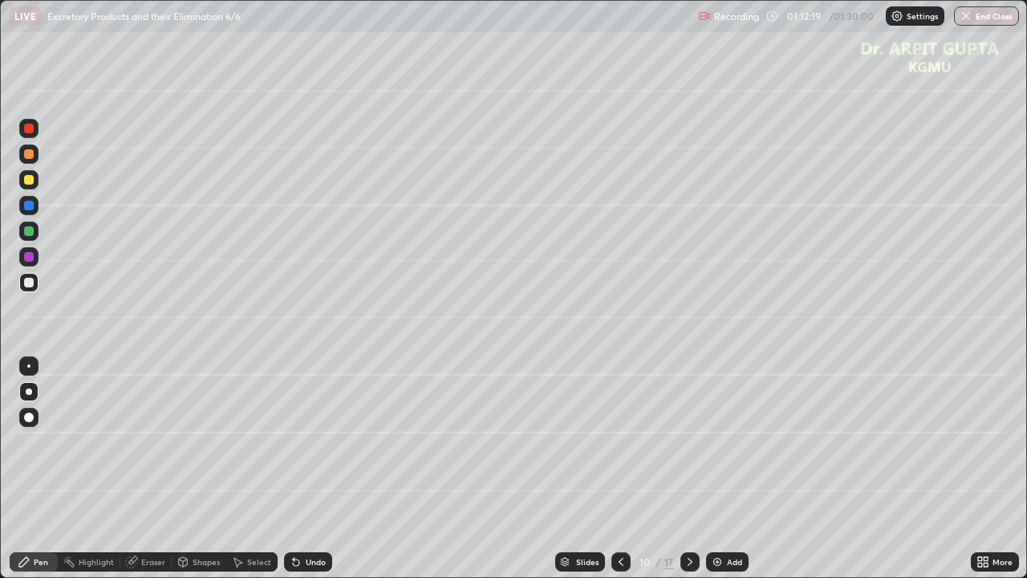
click at [27, 148] on div at bounding box center [28, 153] width 19 height 19
click at [688, 475] on icon at bounding box center [689, 561] width 13 height 13
click at [36, 184] on div at bounding box center [28, 179] width 19 height 19
click at [33, 231] on div at bounding box center [29, 231] width 10 height 10
click at [32, 283] on div at bounding box center [29, 283] width 10 height 10
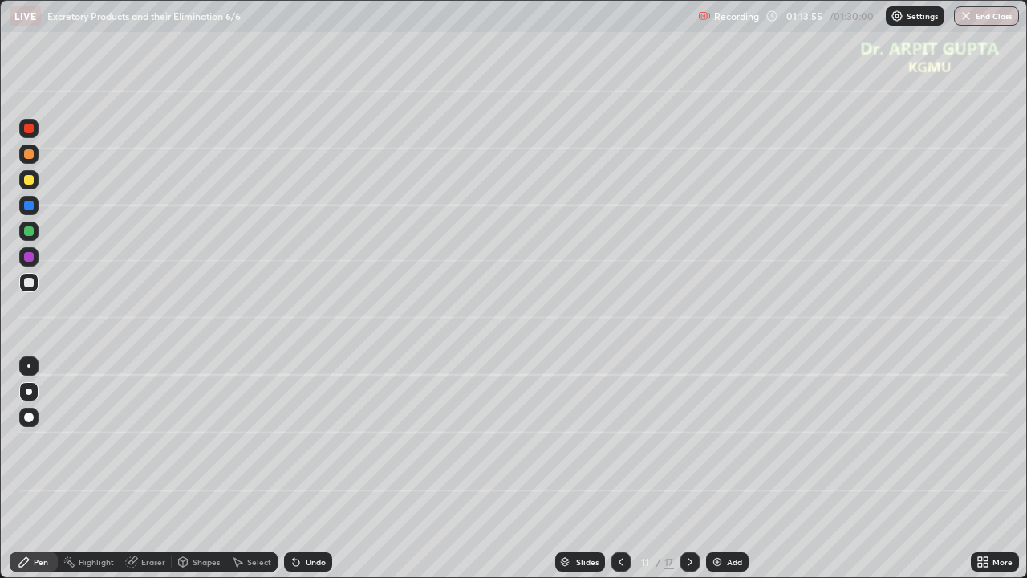
click at [29, 261] on div at bounding box center [28, 256] width 19 height 19
click at [34, 286] on div at bounding box center [28, 282] width 19 height 19
click at [30, 181] on div at bounding box center [29, 180] width 10 height 10
click at [22, 279] on div at bounding box center [28, 282] width 19 height 19
click at [311, 475] on div "Undo" at bounding box center [316, 561] width 20 height 8
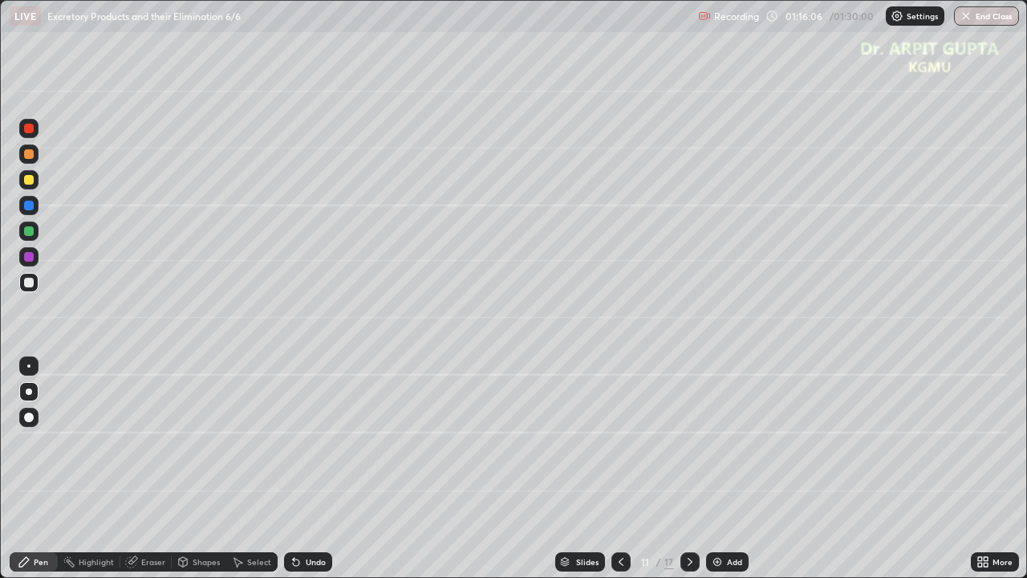
click at [307, 475] on div "Undo" at bounding box center [316, 561] width 20 height 8
click at [313, 475] on div "Undo" at bounding box center [316, 561] width 20 height 8
click at [27, 258] on div at bounding box center [29, 257] width 10 height 10
click at [314, 475] on div "Undo" at bounding box center [316, 561] width 20 height 8
click at [312, 475] on div "Undo" at bounding box center [316, 561] width 20 height 8
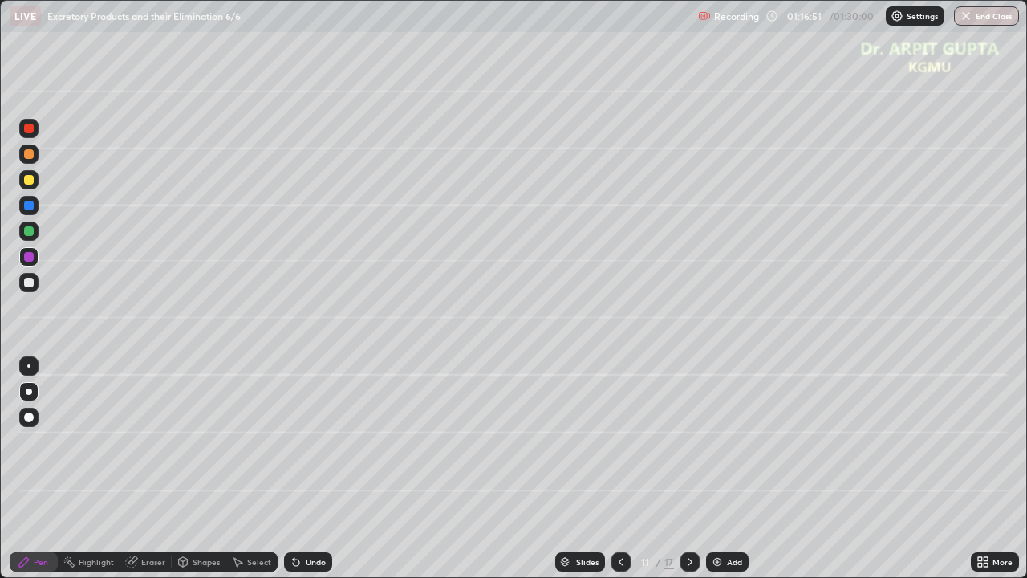
click at [314, 475] on div "Undo" at bounding box center [316, 561] width 20 height 8
click at [310, 475] on div "Undo" at bounding box center [316, 561] width 20 height 8
click at [311, 475] on div "Undo" at bounding box center [316, 561] width 20 height 8
click at [308, 475] on div "Undo" at bounding box center [316, 561] width 20 height 8
click at [310, 475] on div "Undo" at bounding box center [316, 561] width 20 height 8
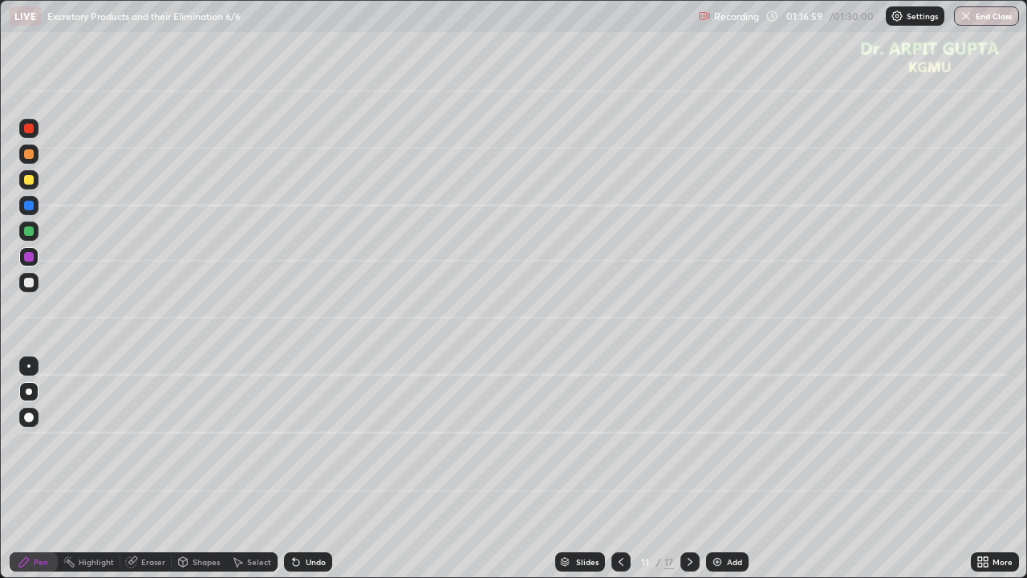
click at [310, 475] on div "Undo" at bounding box center [316, 561] width 20 height 8
click at [308, 475] on div "Undo" at bounding box center [316, 561] width 20 height 8
click at [687, 475] on icon at bounding box center [689, 561] width 13 height 13
click at [30, 231] on div at bounding box center [29, 231] width 10 height 10
click at [29, 257] on div at bounding box center [29, 257] width 10 height 10
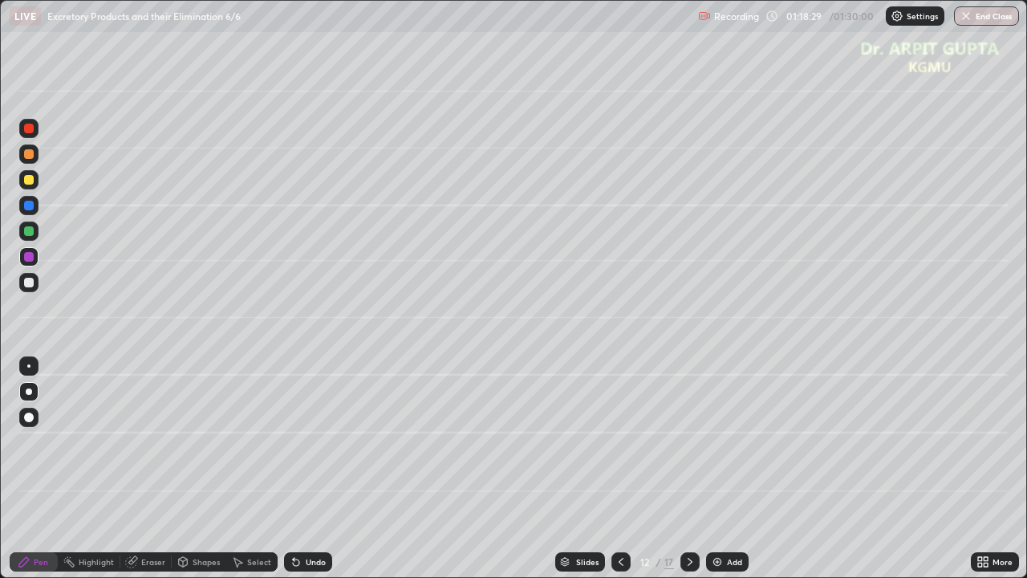
click at [34, 286] on div at bounding box center [28, 282] width 19 height 19
click at [27, 232] on div at bounding box center [29, 231] width 10 height 10
click at [33, 281] on div at bounding box center [29, 283] width 10 height 10
click at [31, 231] on div at bounding box center [29, 231] width 10 height 10
click at [293, 475] on icon at bounding box center [294, 558] width 2 height 2
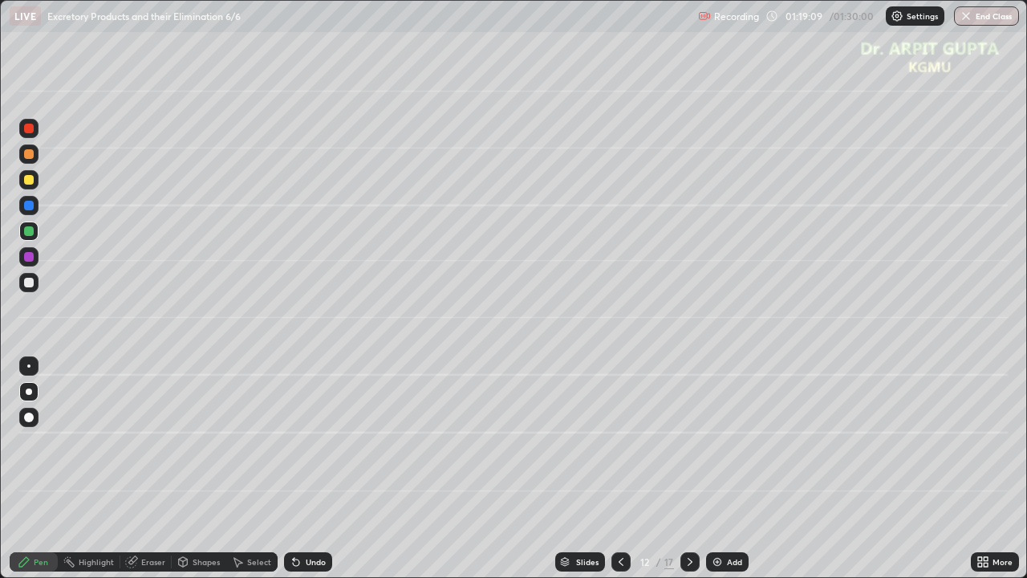
click at [28, 282] on div at bounding box center [29, 283] width 10 height 10
click at [33, 188] on div at bounding box center [28, 179] width 19 height 19
click at [311, 475] on div "Undo" at bounding box center [316, 561] width 20 height 8
click at [310, 475] on div "Undo" at bounding box center [308, 561] width 48 height 19
click at [33, 284] on div at bounding box center [29, 283] width 10 height 10
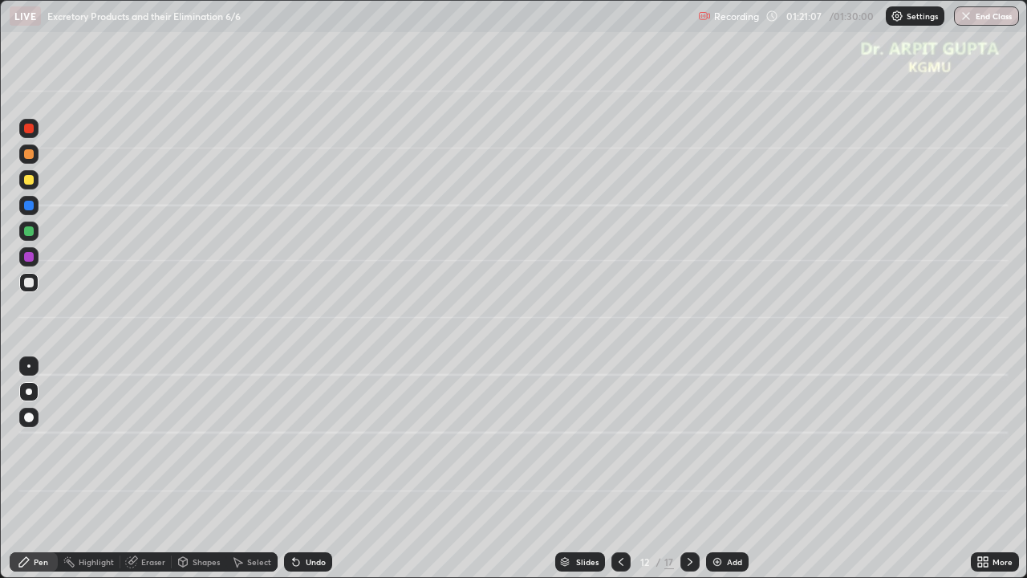
click at [29, 233] on div at bounding box center [29, 231] width 10 height 10
click at [32, 288] on div at bounding box center [28, 282] width 19 height 19
click at [29, 159] on div at bounding box center [28, 153] width 19 height 19
click at [308, 475] on div "Undo" at bounding box center [316, 561] width 20 height 8
click at [305, 475] on div "Undo" at bounding box center [305, 561] width 55 height 32
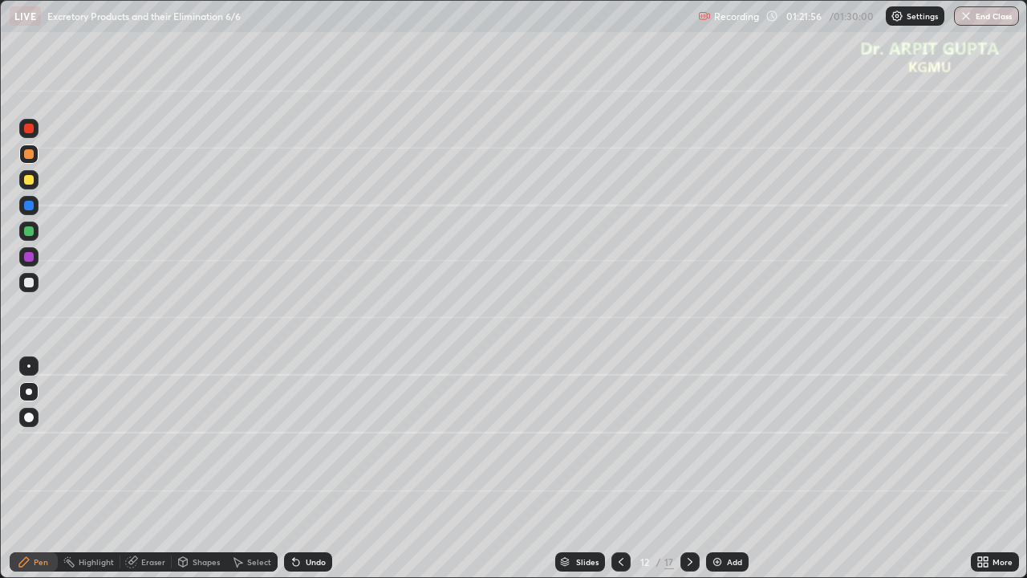
click at [35, 237] on div at bounding box center [28, 230] width 19 height 19
click at [30, 178] on div at bounding box center [29, 180] width 10 height 10
click at [301, 475] on div "Undo" at bounding box center [308, 561] width 48 height 19
click at [319, 475] on div "Undo" at bounding box center [316, 561] width 20 height 8
click at [314, 475] on div "Undo" at bounding box center [316, 561] width 20 height 8
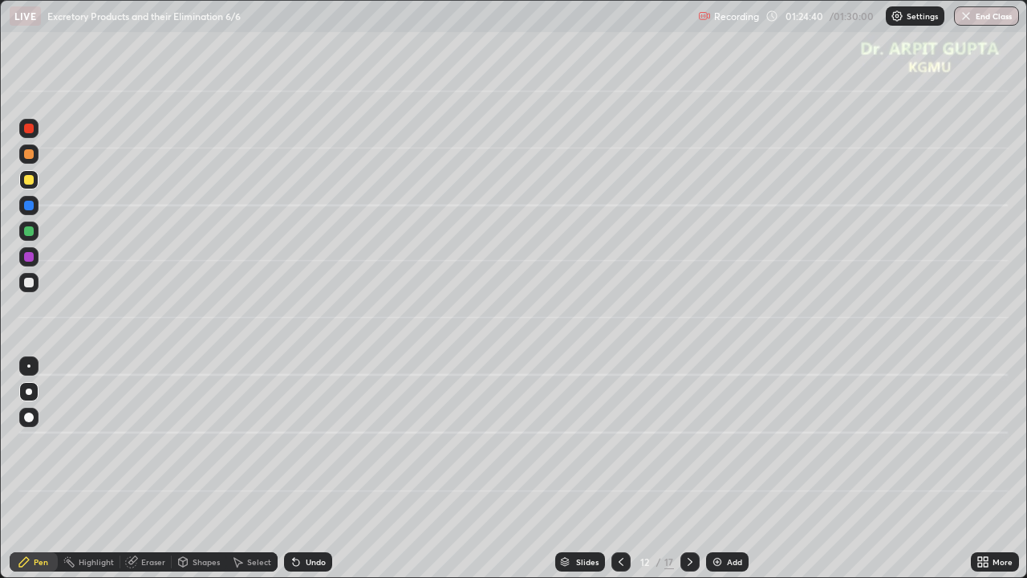
click at [311, 475] on div "Undo" at bounding box center [316, 561] width 20 height 8
click at [310, 475] on div "Undo" at bounding box center [316, 561] width 20 height 8
click at [311, 475] on div "Undo" at bounding box center [316, 561] width 20 height 8
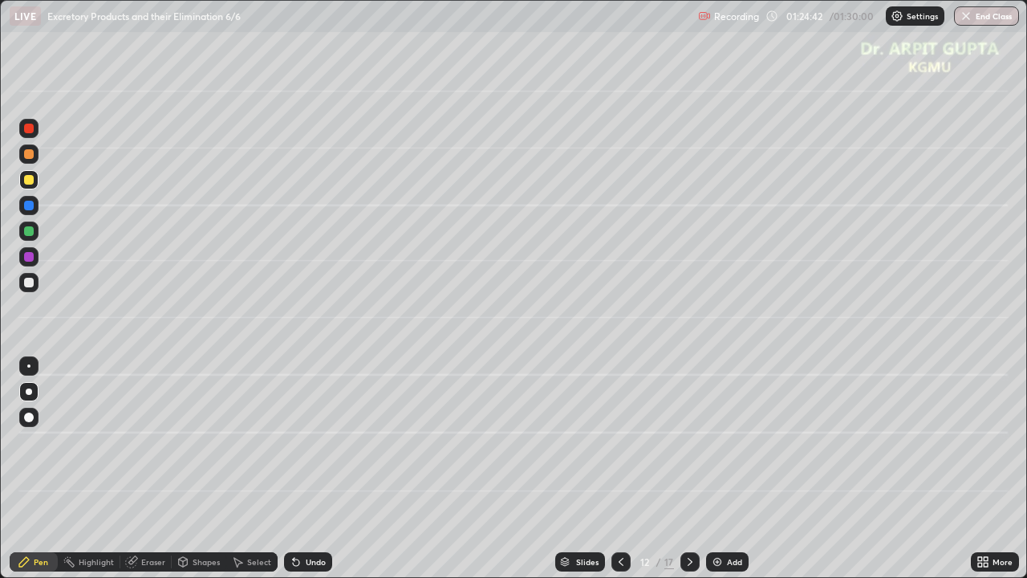
click at [298, 475] on icon at bounding box center [296, 561] width 13 height 13
click at [687, 475] on icon at bounding box center [689, 561] width 13 height 13
click at [614, 475] on div at bounding box center [620, 561] width 19 height 19
click at [29, 183] on div at bounding box center [29, 180] width 10 height 10
click at [626, 475] on div at bounding box center [620, 561] width 19 height 19
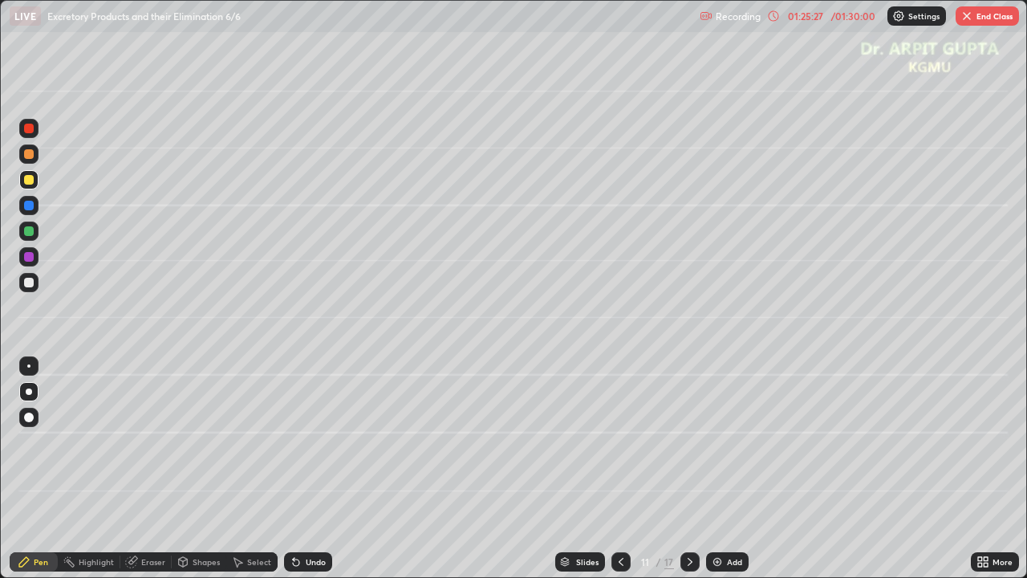
click at [683, 475] on icon at bounding box center [689, 561] width 13 height 13
click at [685, 475] on icon at bounding box center [689, 561] width 13 height 13
click at [27, 233] on div at bounding box center [29, 231] width 10 height 10
click at [27, 182] on div at bounding box center [29, 180] width 10 height 10
click at [21, 279] on div at bounding box center [28, 282] width 19 height 19
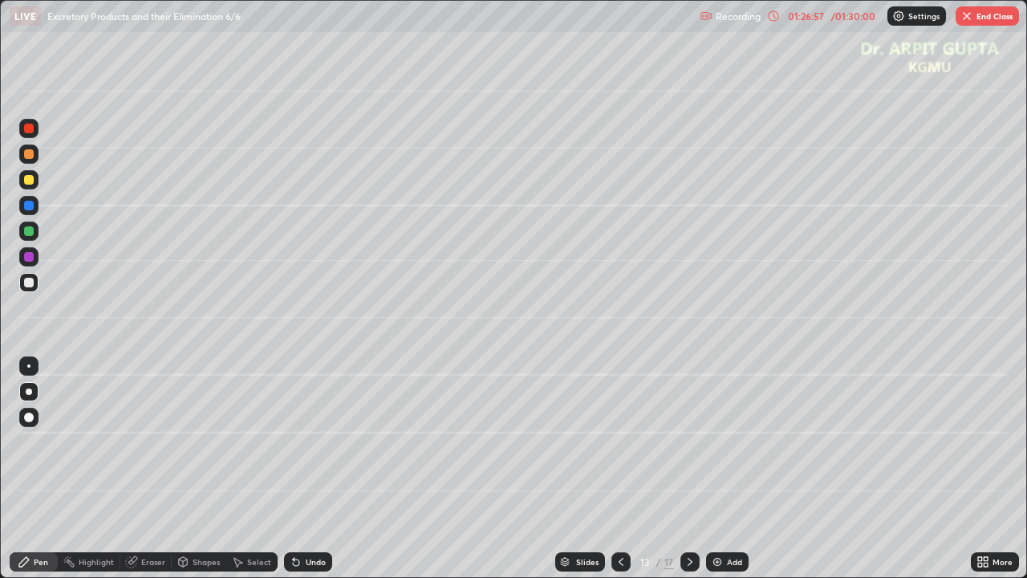
click at [310, 475] on div "Undo" at bounding box center [316, 561] width 20 height 8
click at [307, 475] on div "Undo" at bounding box center [308, 561] width 48 height 19
click at [311, 475] on div "Undo" at bounding box center [316, 561] width 20 height 8
click at [308, 475] on div "Undo" at bounding box center [316, 561] width 20 height 8
click at [311, 475] on div "Undo" at bounding box center [316, 561] width 20 height 8
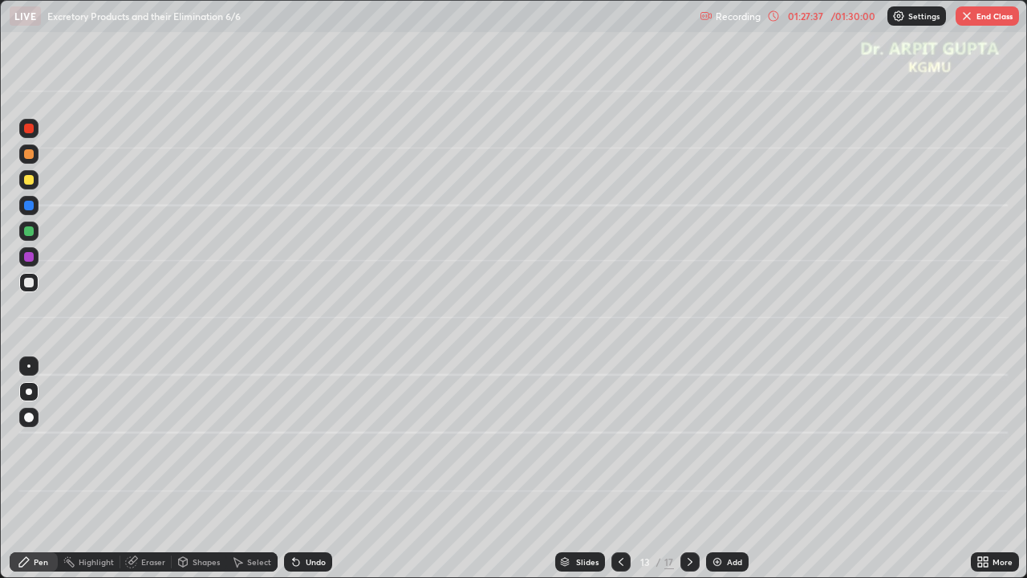
click at [30, 154] on div at bounding box center [29, 154] width 10 height 10
click at [33, 419] on div at bounding box center [29, 417] width 10 height 10
click at [297, 475] on icon at bounding box center [296, 562] width 6 height 6
click at [298, 475] on icon at bounding box center [296, 561] width 13 height 13
click at [969, 22] on button "End Class" at bounding box center [986, 15] width 63 height 19
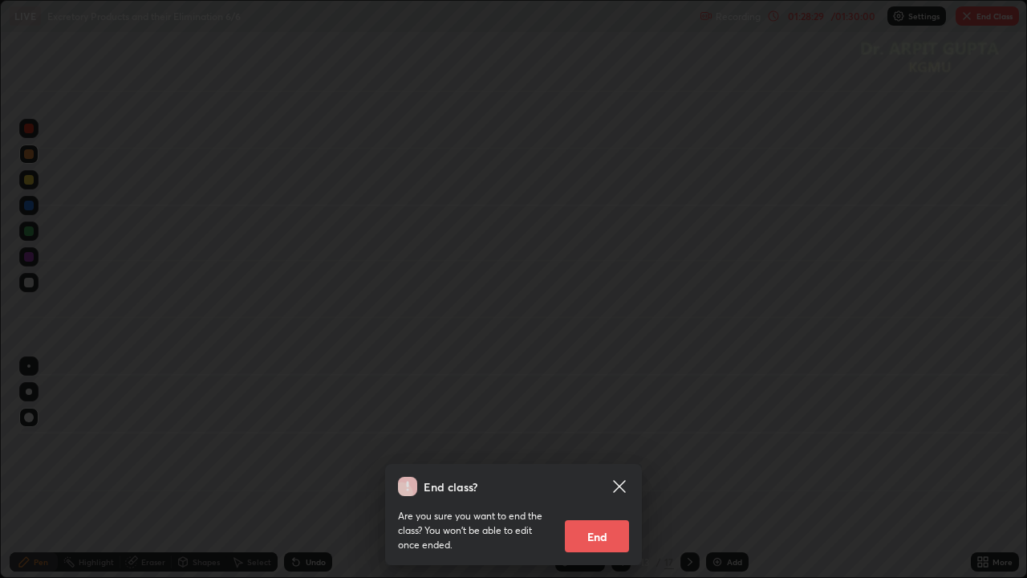
click at [595, 475] on button "End" at bounding box center [597, 536] width 64 height 32
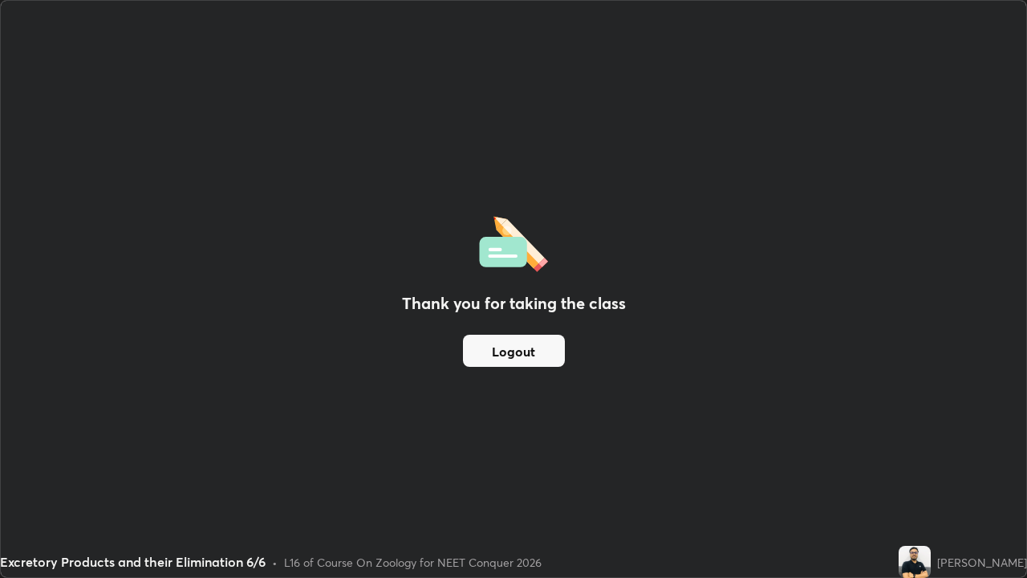
click at [514, 342] on button "Logout" at bounding box center [514, 350] width 102 height 32
